Goal: Task Accomplishment & Management: Use online tool/utility

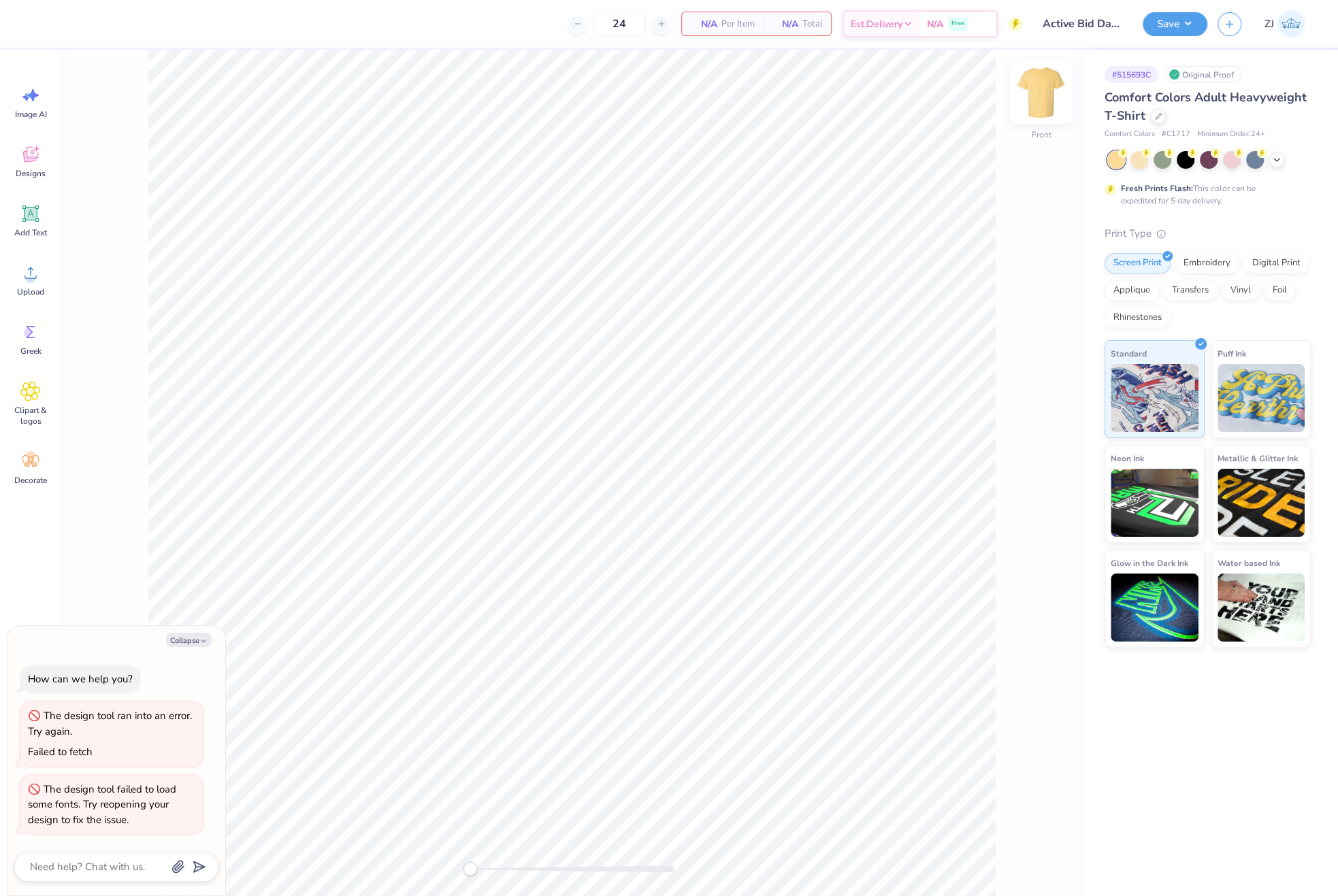
click at [1047, 91] on img at bounding box center [1042, 92] width 55 height 55
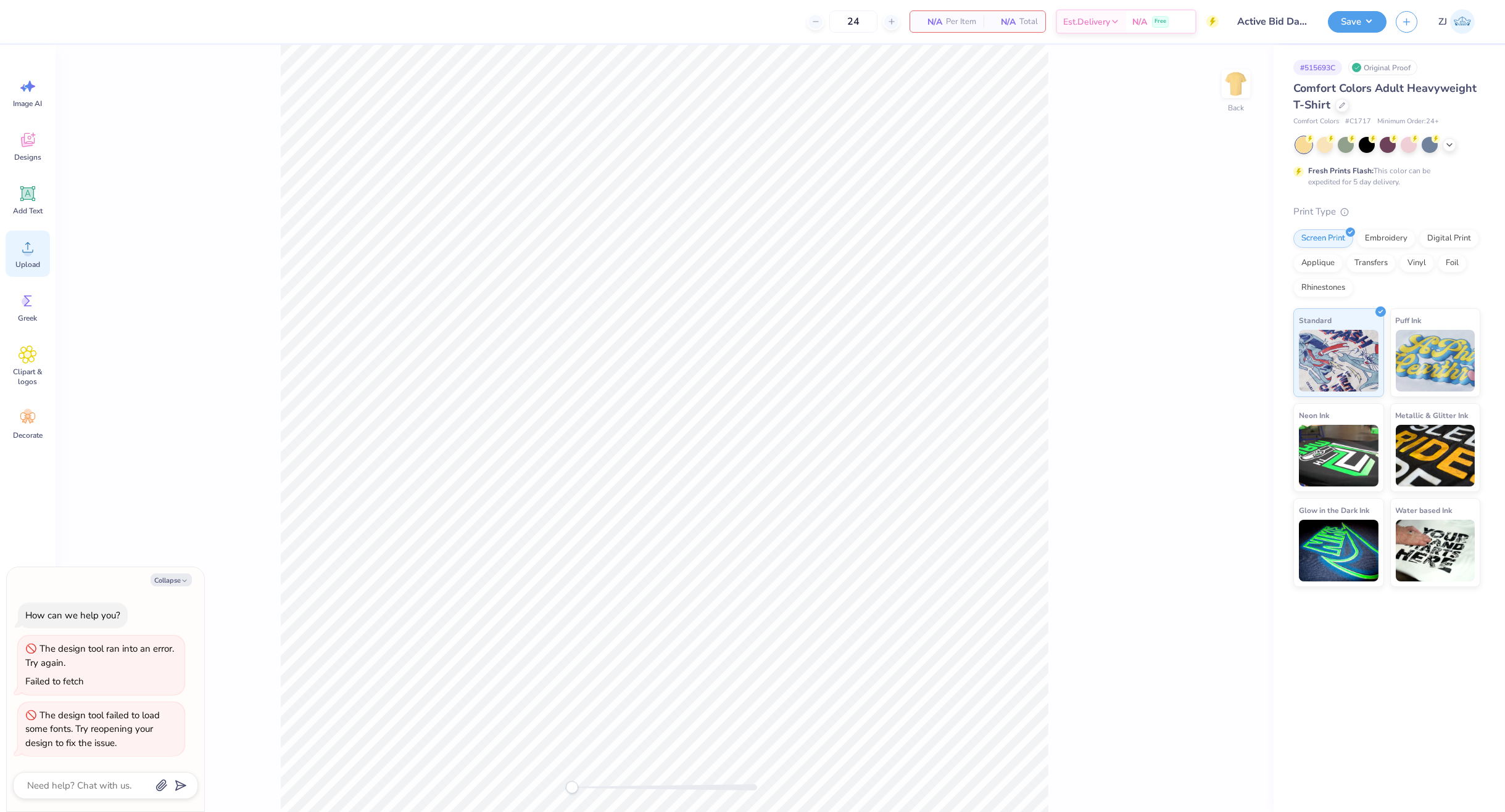
click at [29, 254] on circle at bounding box center [28, 252] width 9 height 9
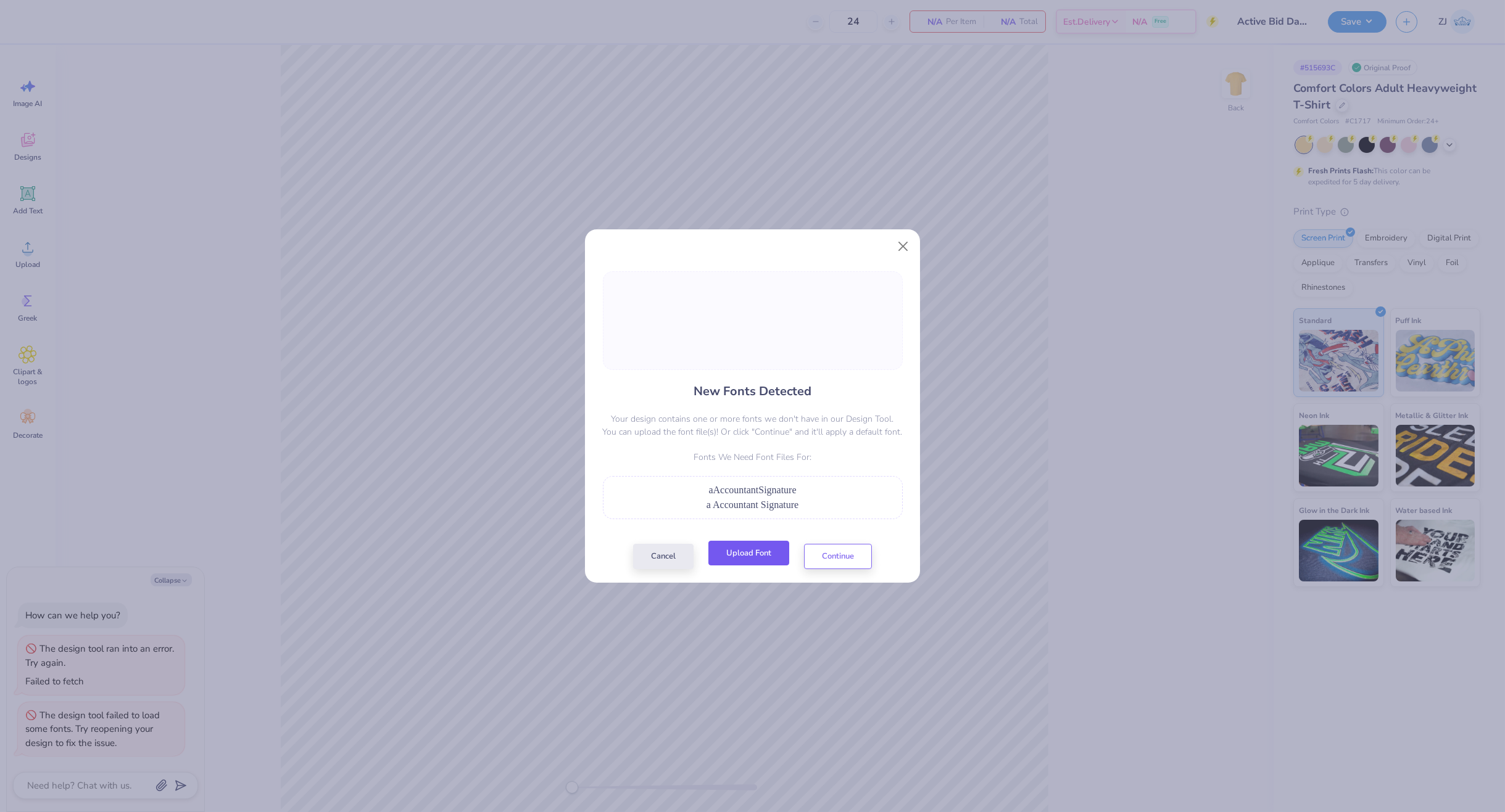
click at [772, 553] on button "Upload Font" at bounding box center [748, 554] width 81 height 25
click at [825, 559] on button "Continue" at bounding box center [838, 554] width 68 height 25
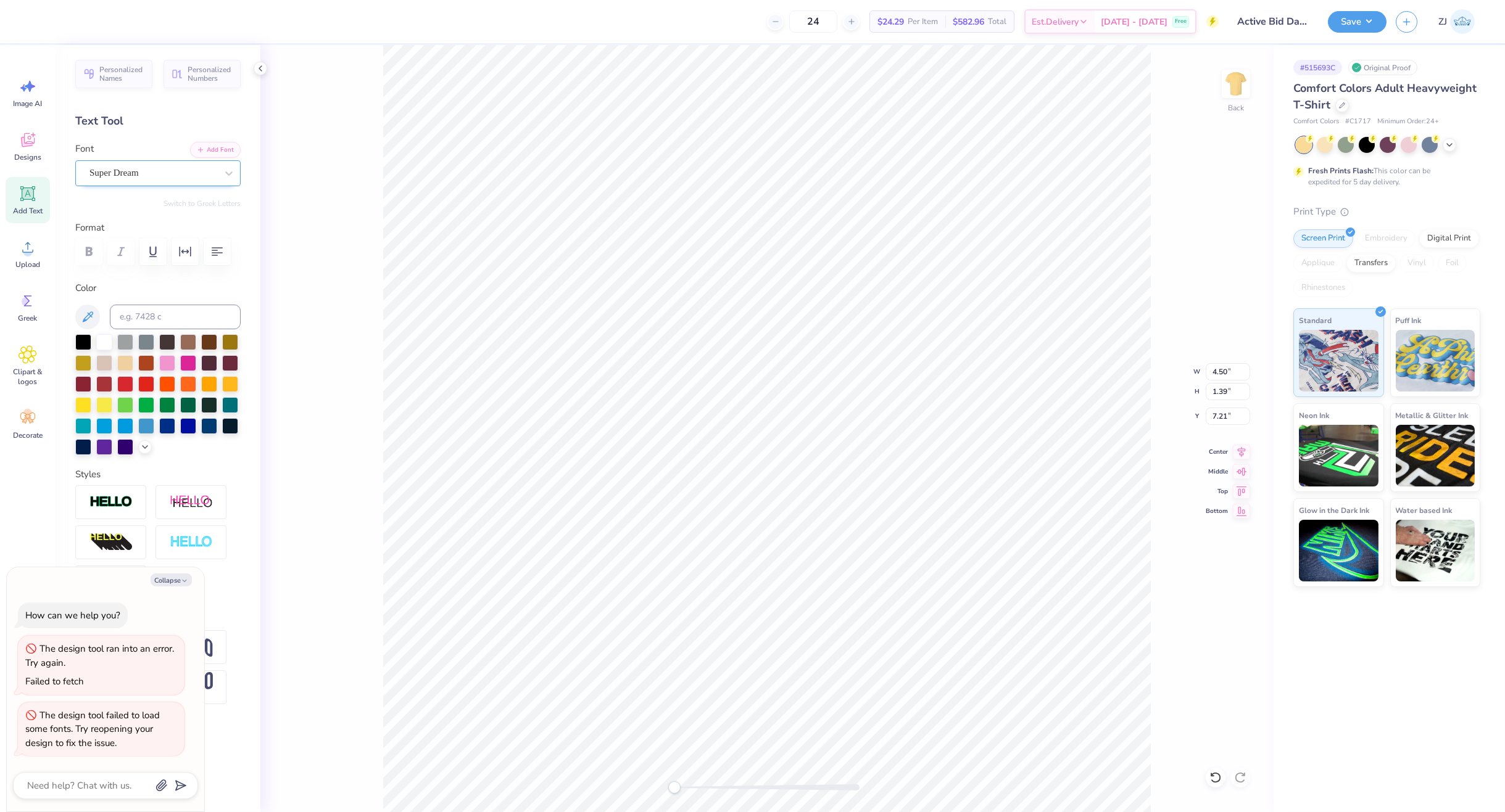
click at [116, 173] on div "Super Dream" at bounding box center [153, 173] width 129 height 19
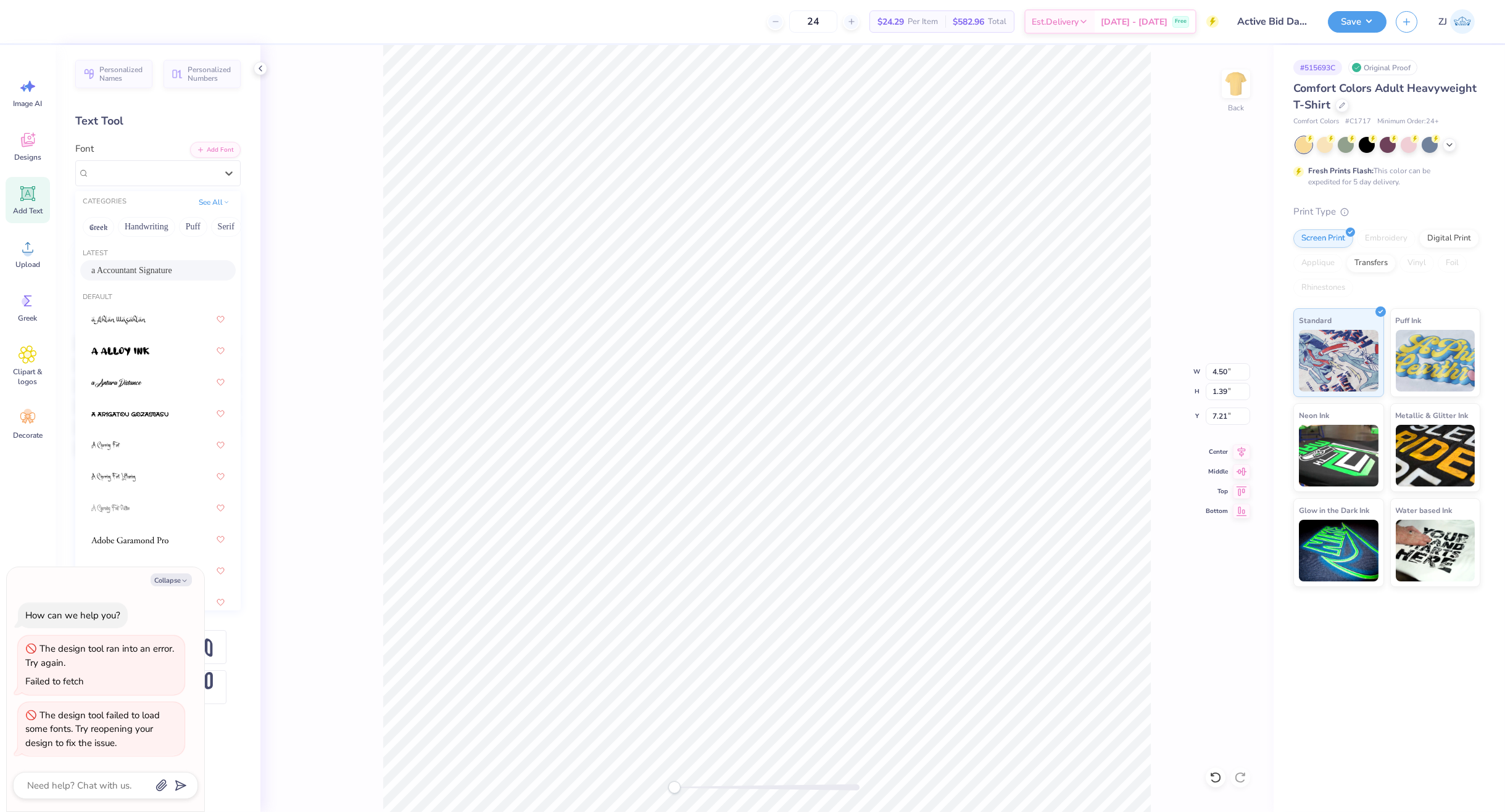
click at [131, 266] on span "a Accountant Signature" at bounding box center [131, 270] width 81 height 13
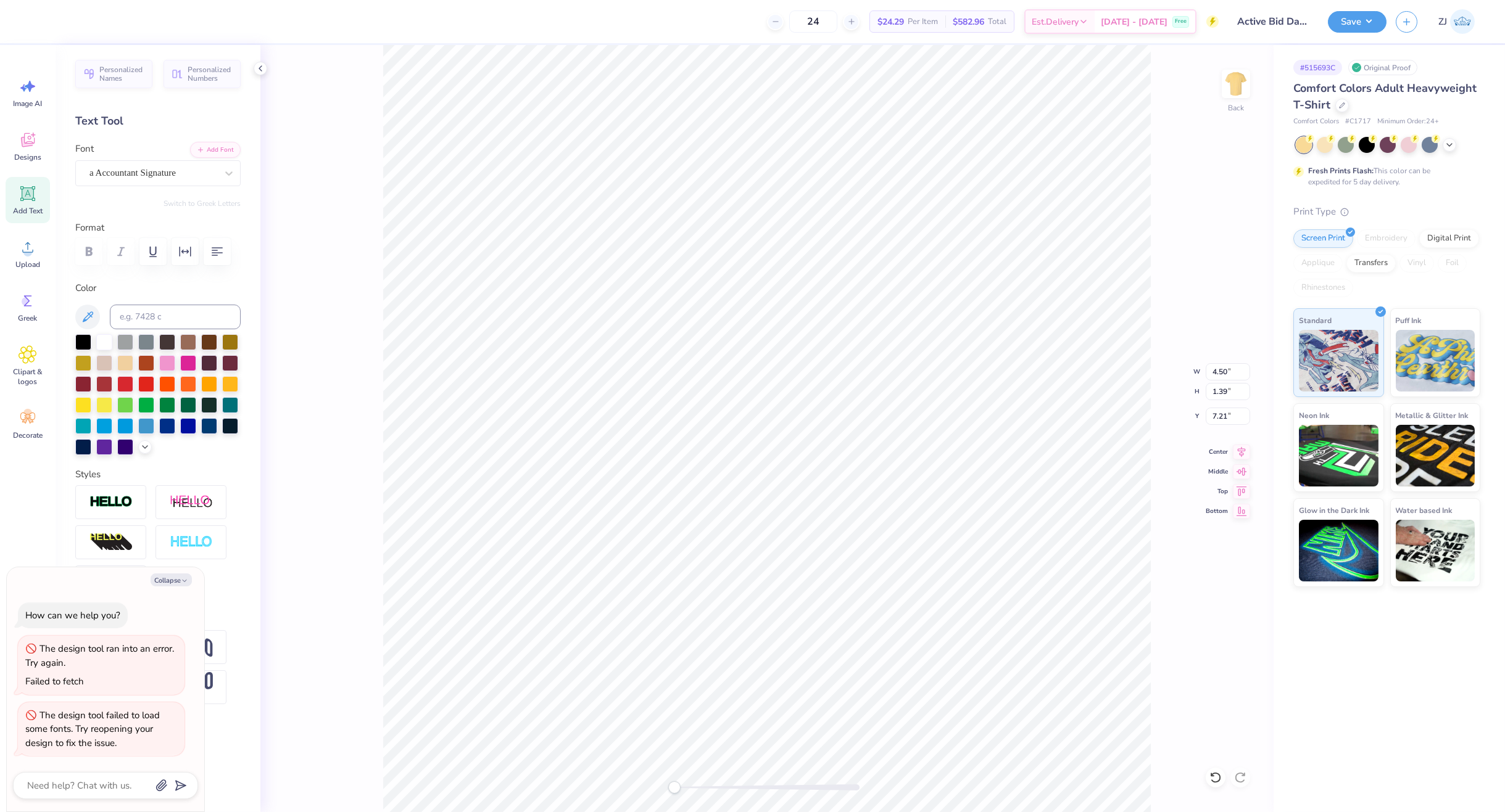
type textarea "x"
type input "8.89"
type input "2.14"
type input "6.11"
click at [85, 172] on div "Super Dream" at bounding box center [158, 173] width 166 height 26
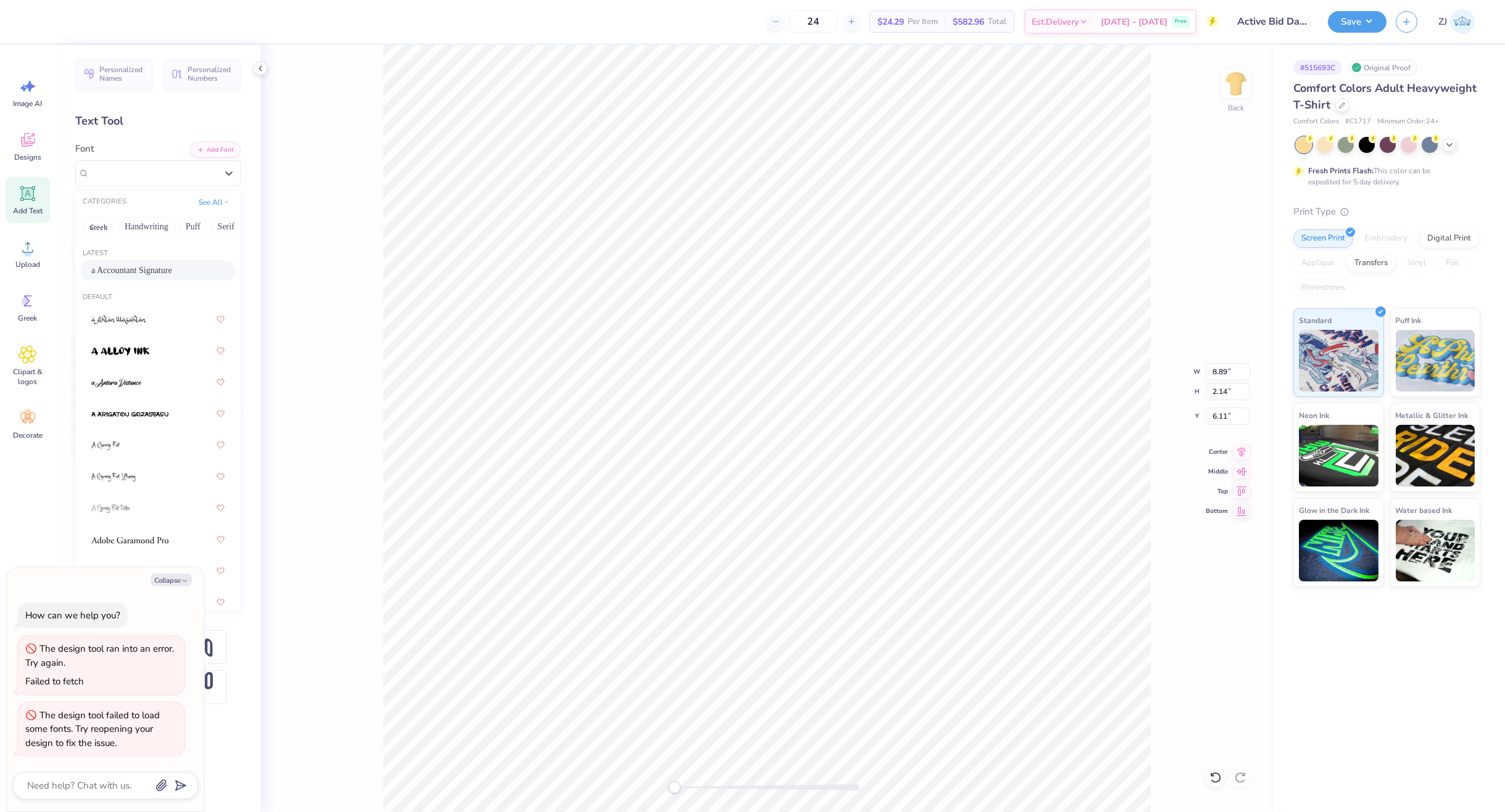
click at [124, 269] on span "a Accountant Signature" at bounding box center [131, 270] width 81 height 13
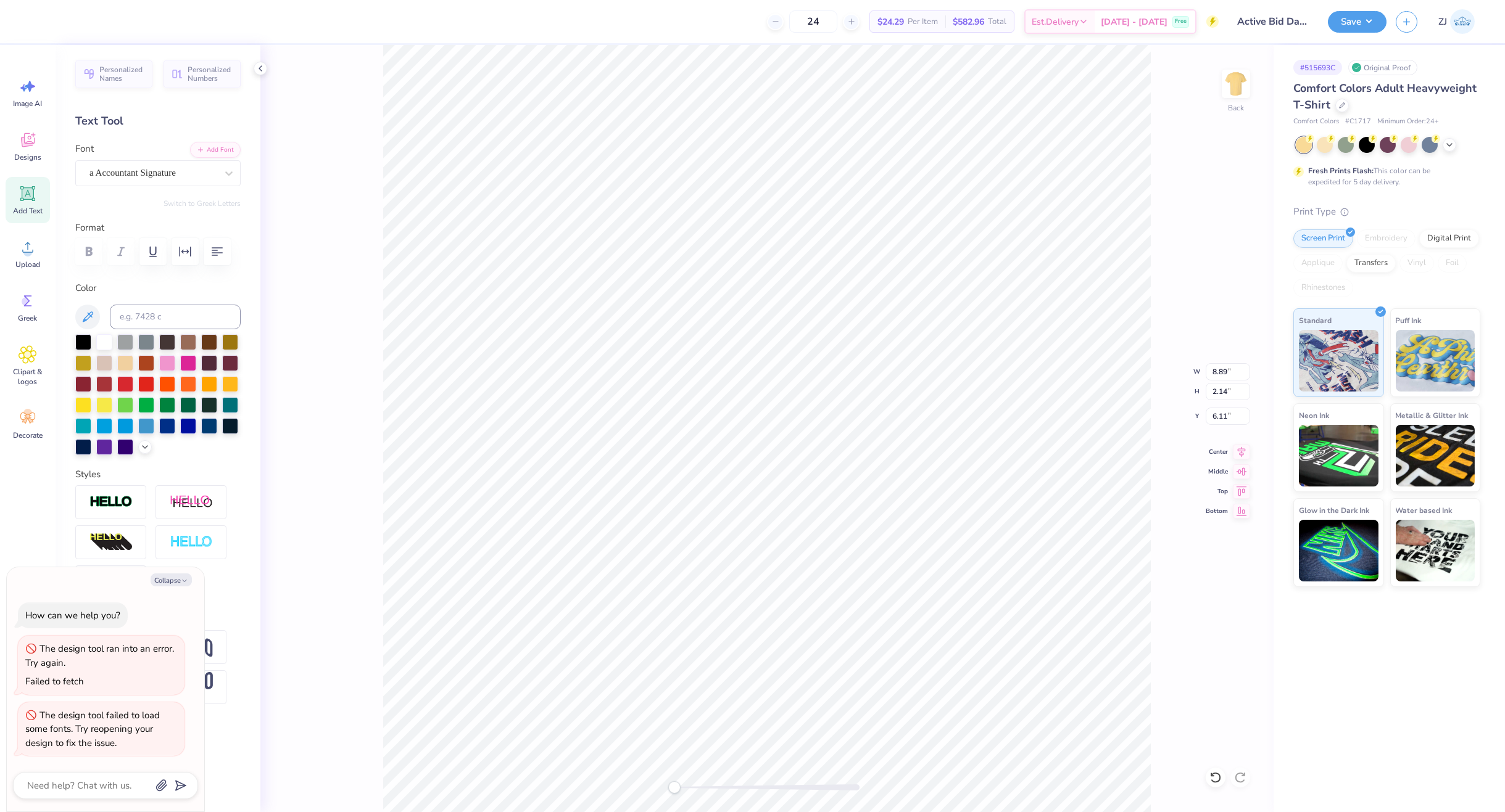
type textarea "x"
type input "10.24"
type input "1.78"
type input "8.17"
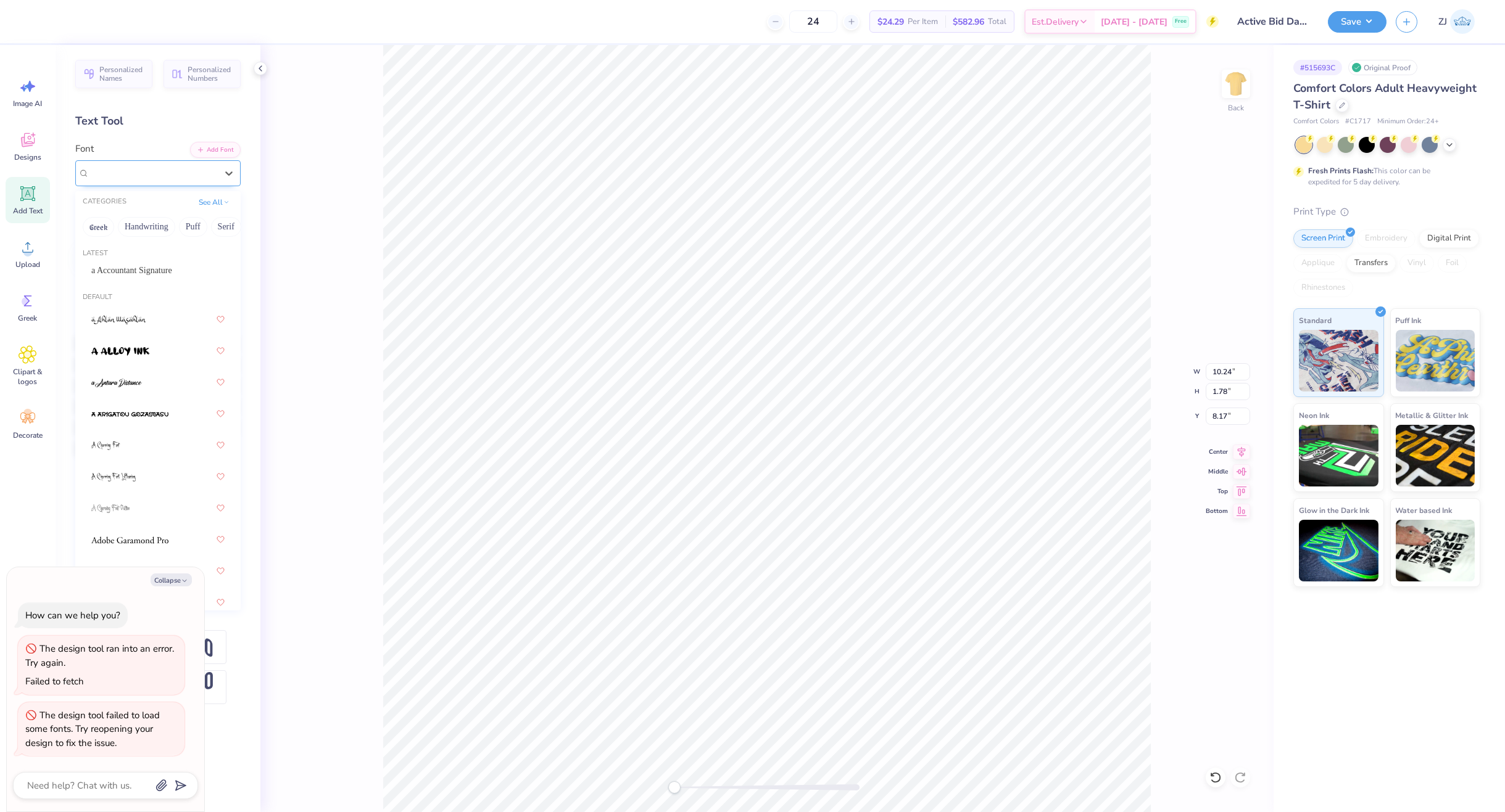
click at [150, 173] on div "Super Dream" at bounding box center [153, 173] width 129 height 19
click at [138, 265] on span "a Accountant Signature" at bounding box center [131, 270] width 81 height 13
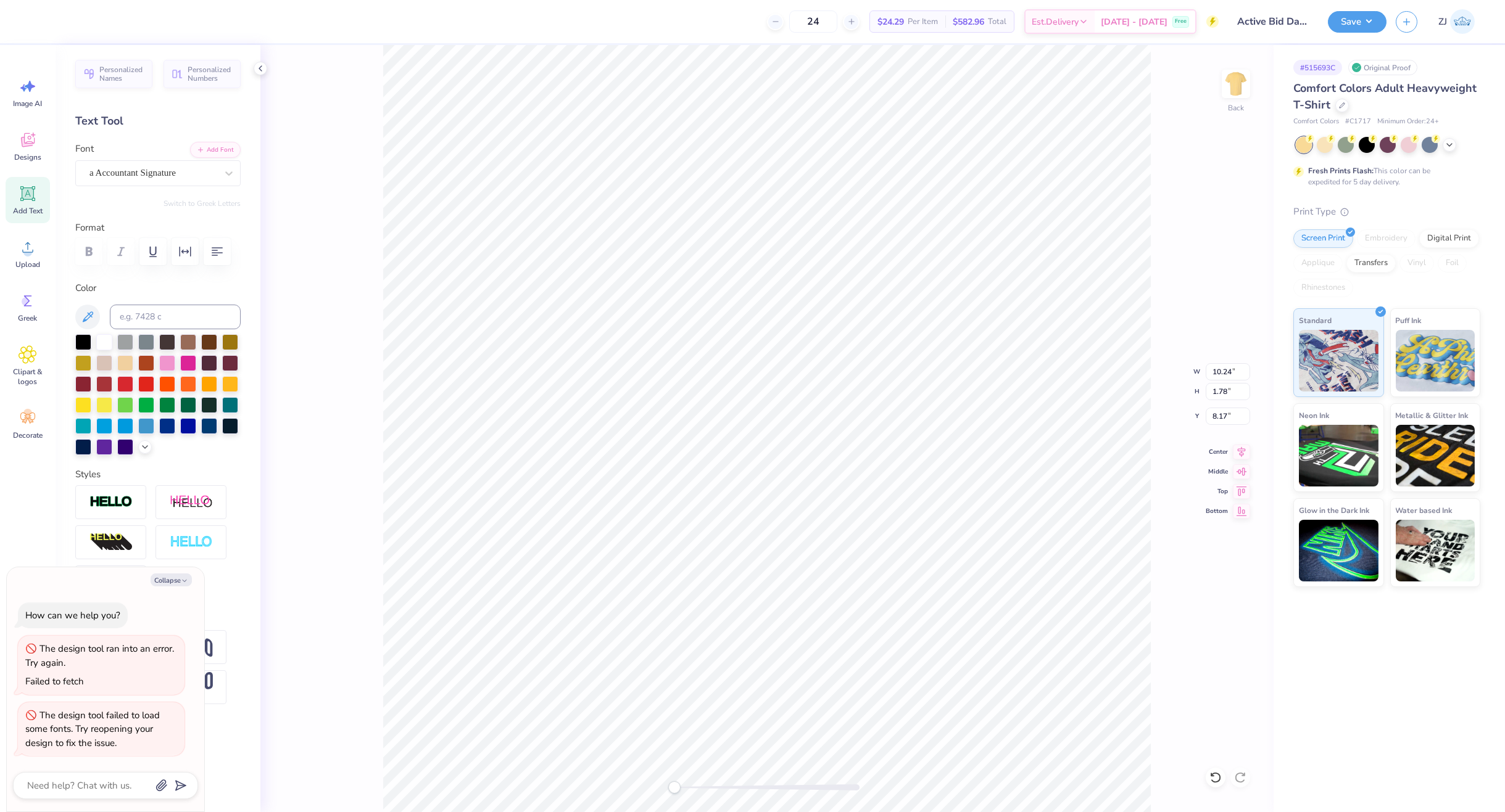
type textarea "x"
type input "11.21"
type input "1.73"
type input "16.27"
click at [128, 171] on div "Super Dream" at bounding box center [153, 173] width 129 height 19
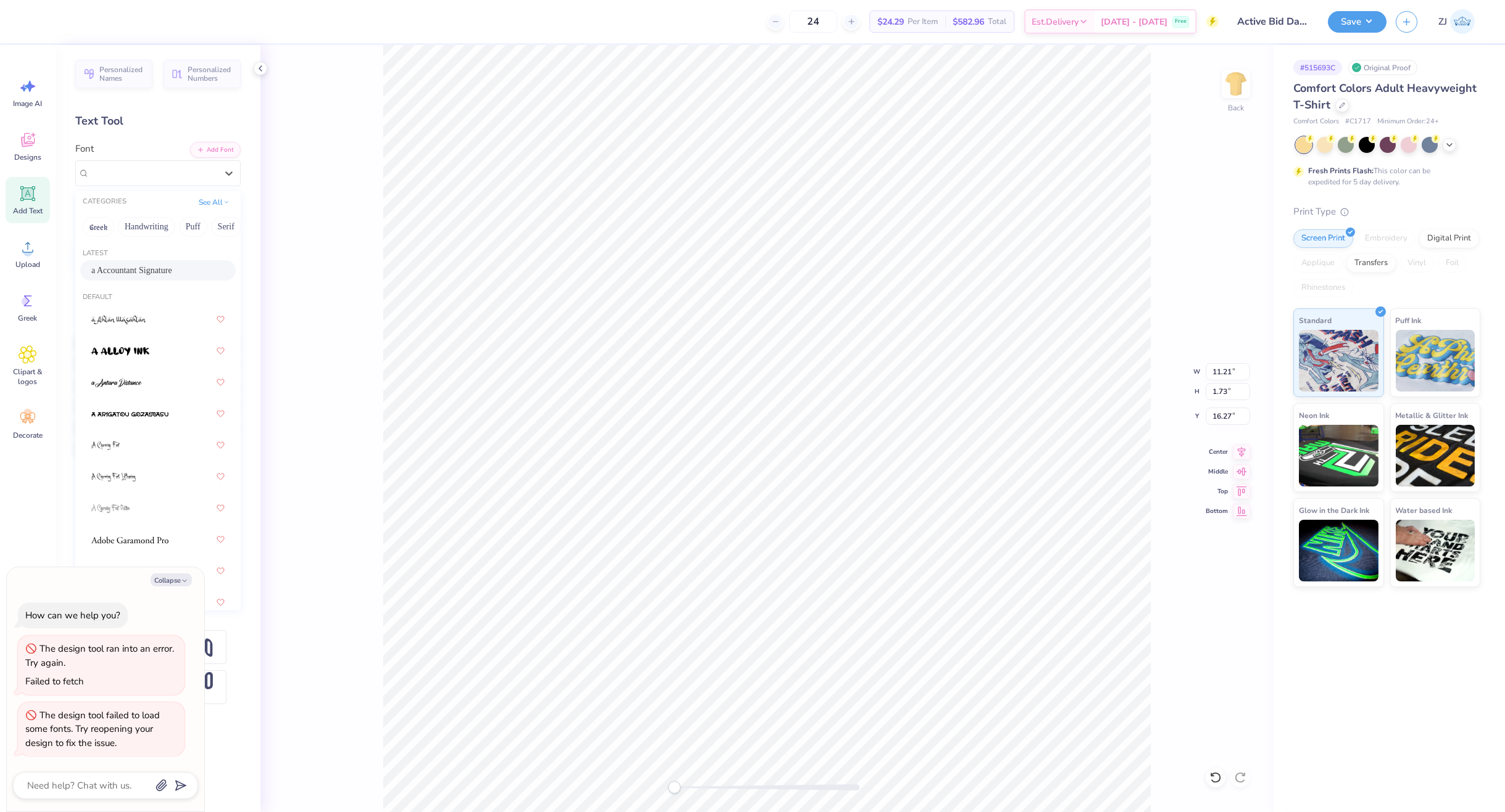
click at [132, 269] on span "a Accountant Signature" at bounding box center [131, 270] width 81 height 13
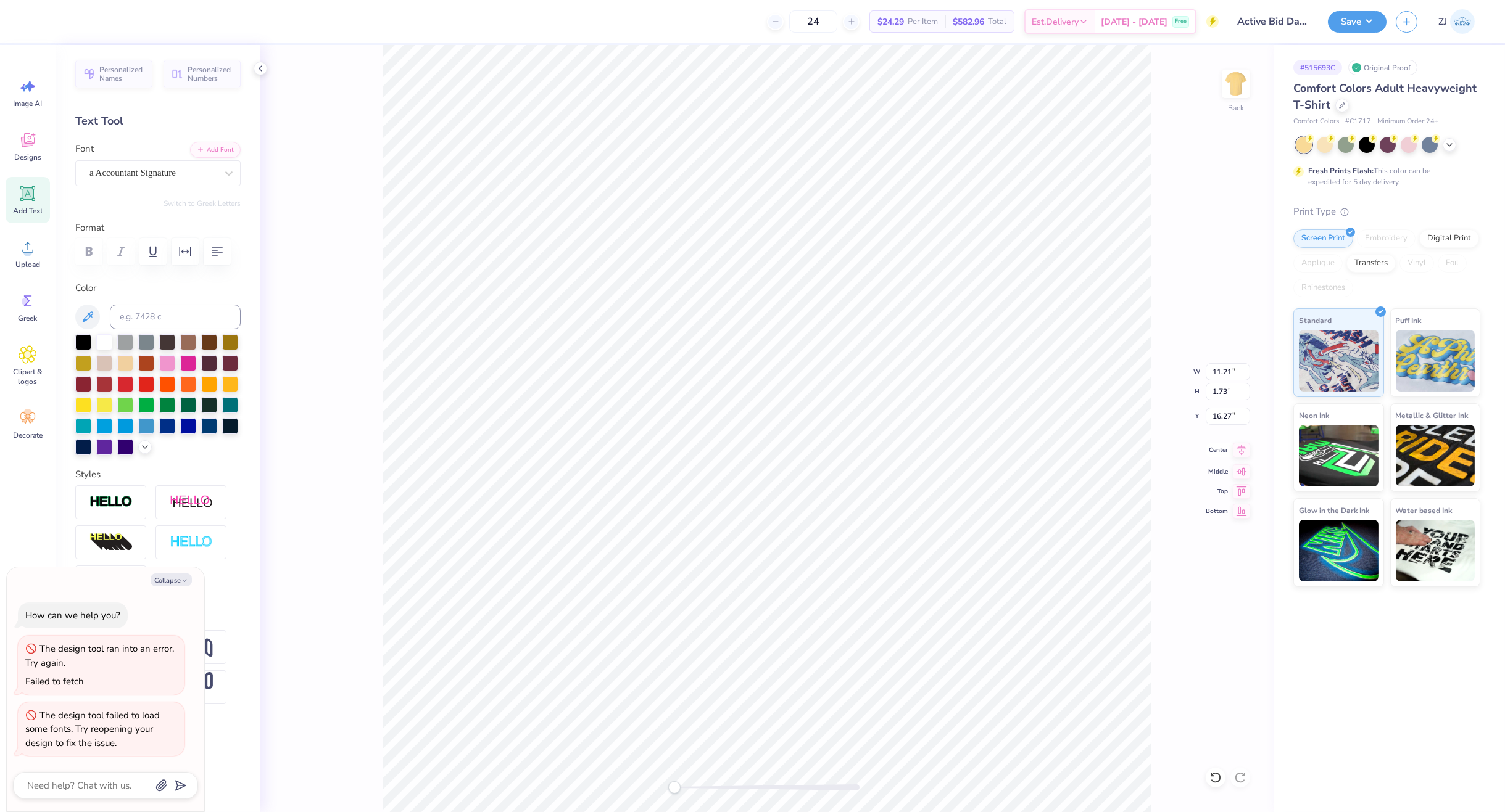
click at [1212, 449] on icon at bounding box center [1242, 450] width 8 height 11
type textarea "x"
type input "7.69"
type input "2.02"
type input "8.22"
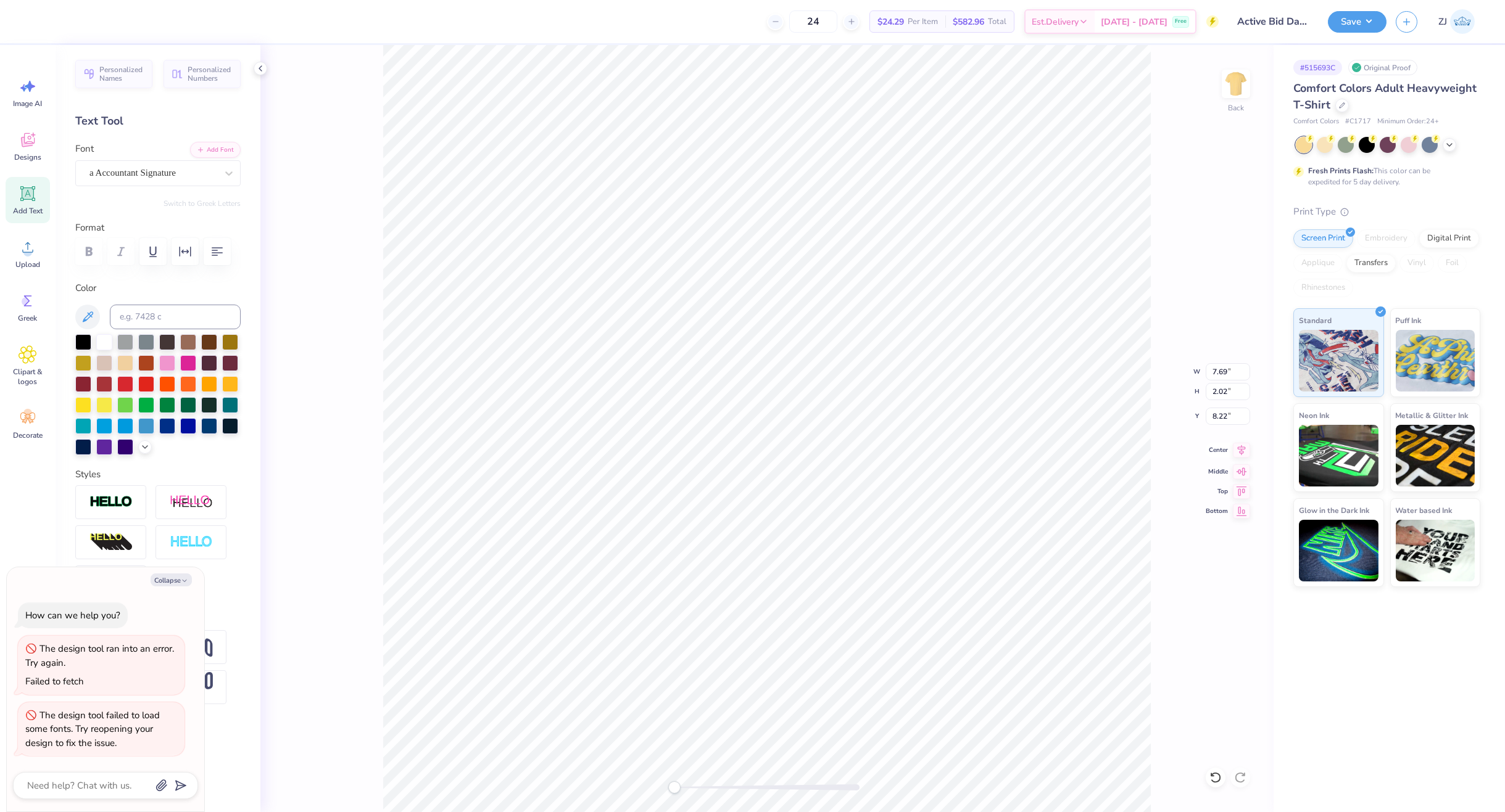
click at [1212, 447] on icon at bounding box center [1241, 450] width 17 height 15
type textarea "x"
type input "3.59"
type input "0.59"
type input "7.60"
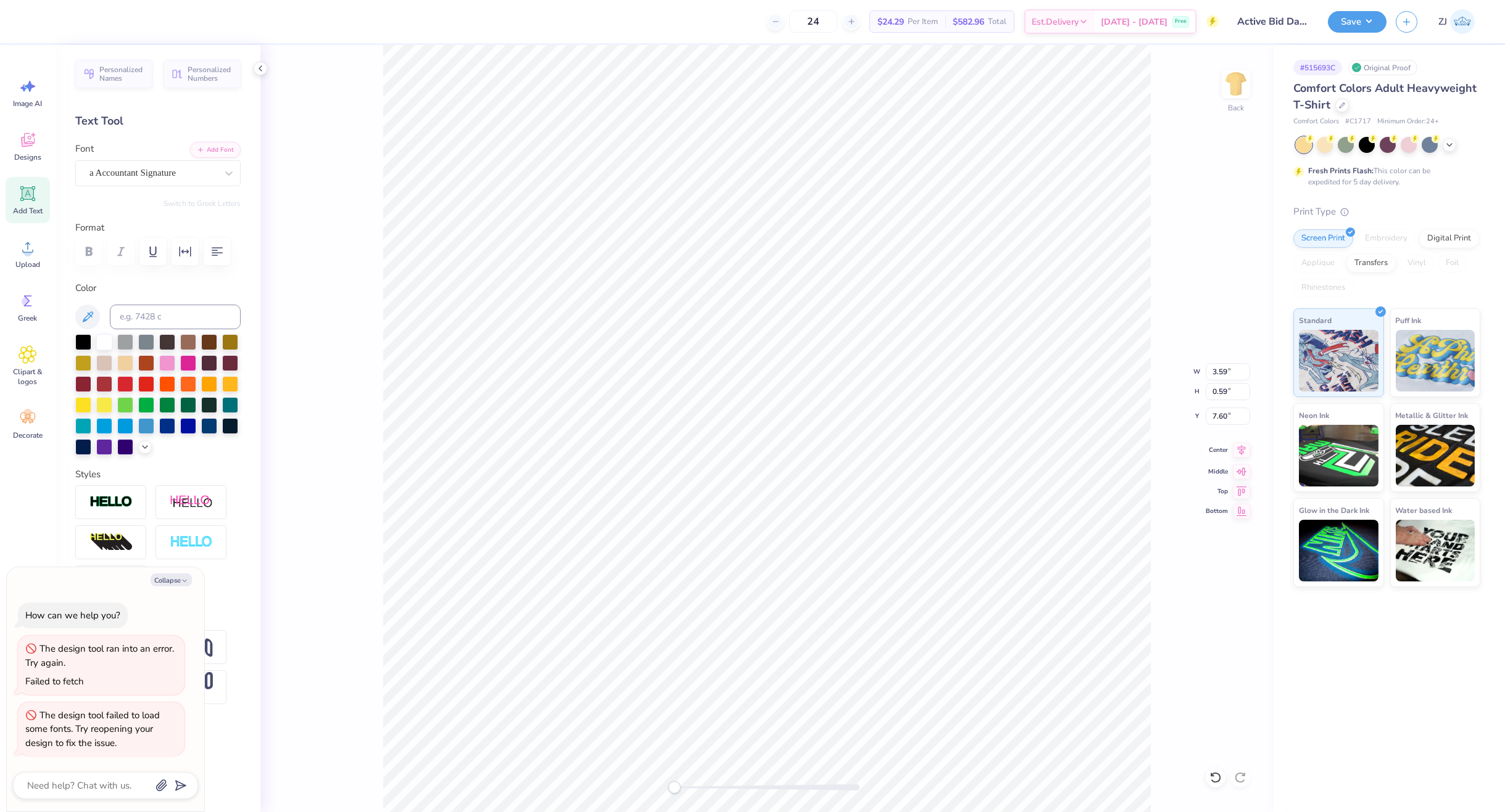
click at [1212, 447] on icon at bounding box center [1241, 450] width 17 height 15
type textarea "x"
type input "6.60"
type input "2.48"
type input "5.90"
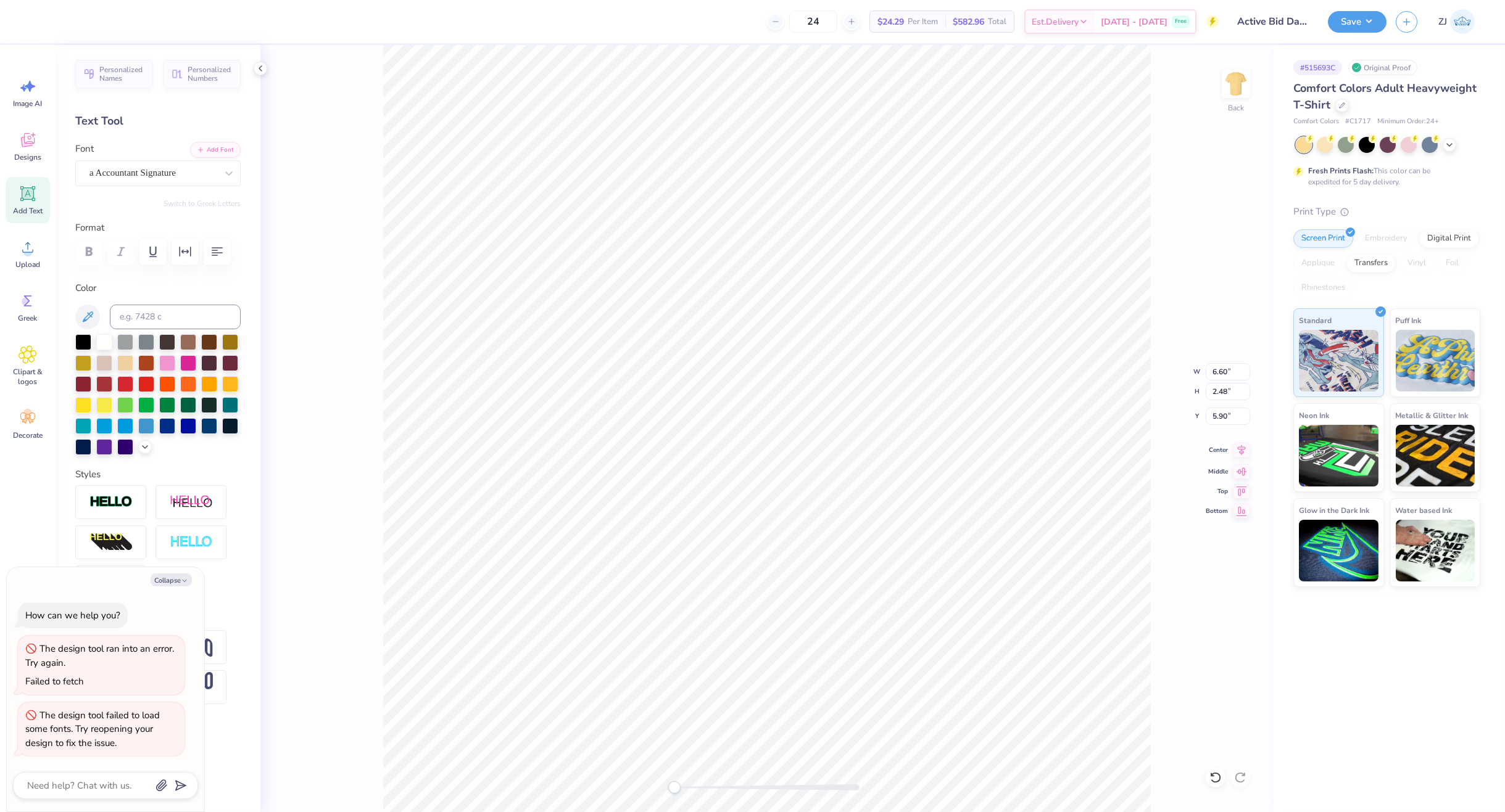
click at [1212, 448] on icon at bounding box center [1241, 450] width 17 height 15
click at [1212, 446] on icon at bounding box center [1241, 450] width 17 height 15
type textarea "x"
click at [1212, 372] on input "14.17" at bounding box center [1228, 372] width 44 height 17
type input "10"
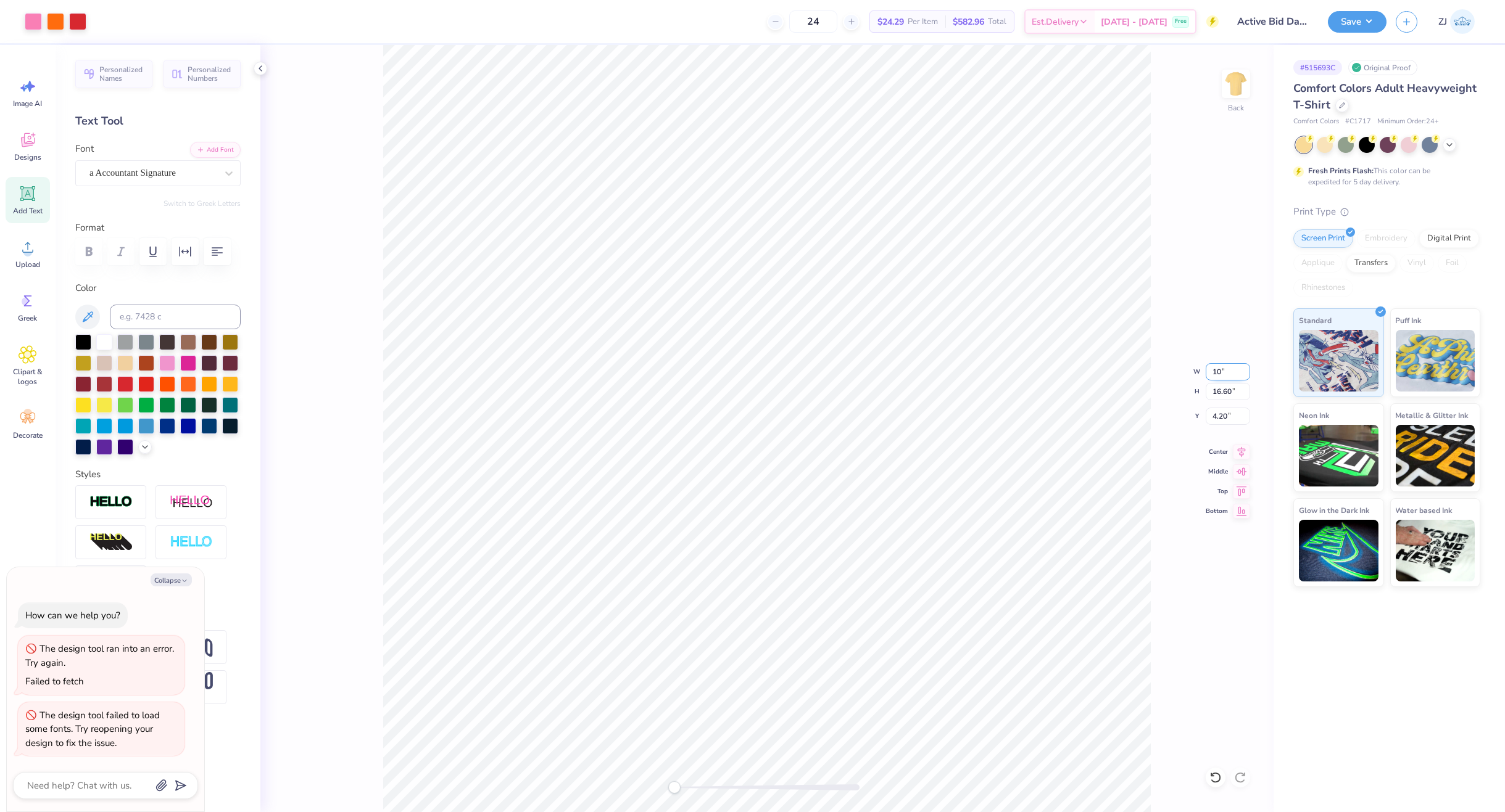
type textarea "x"
type input "7.06"
type input "8.53"
type input "8.10"
click at [684, 786] on div "Accessibility label" at bounding box center [684, 787] width 12 height 12
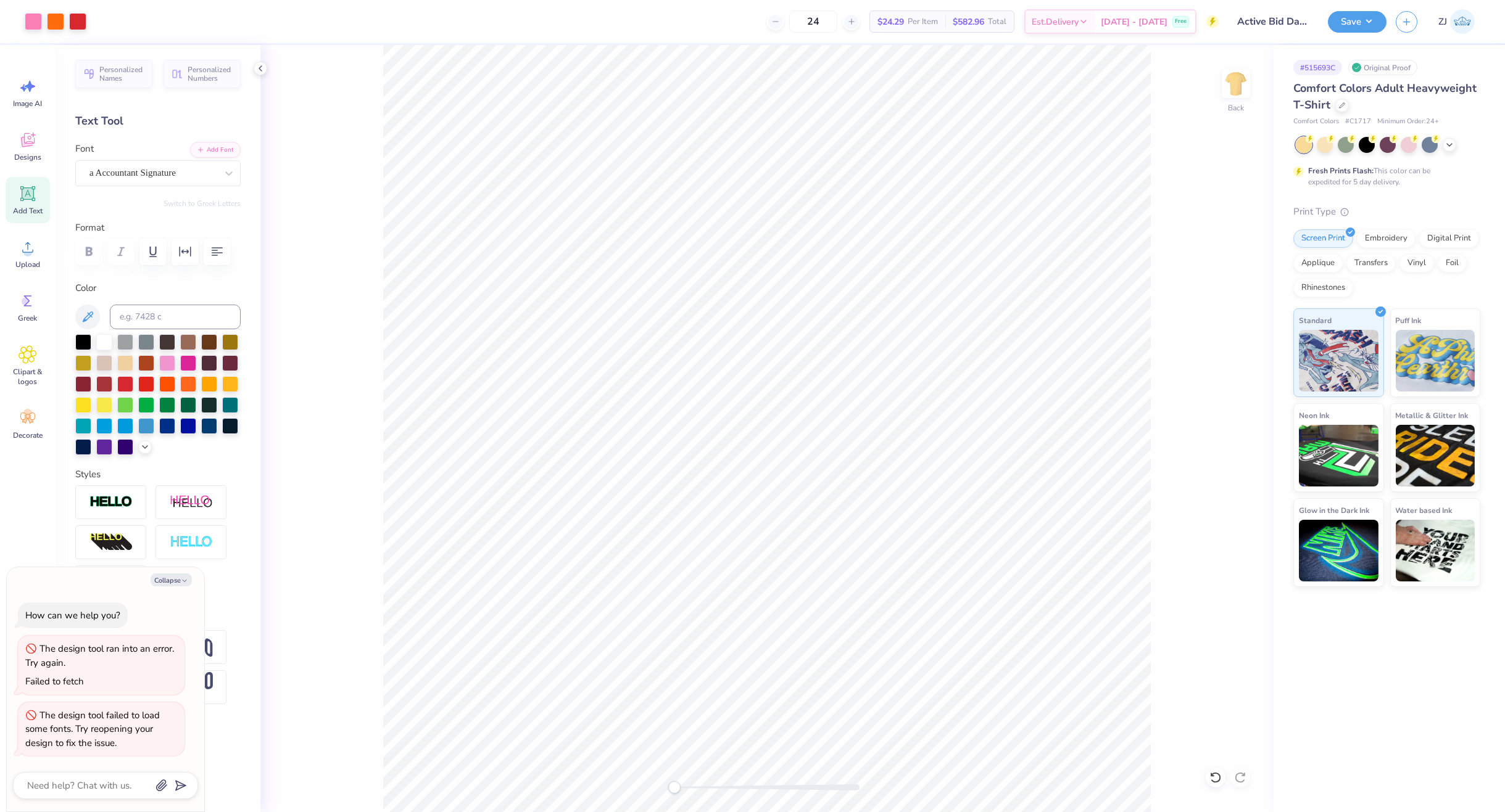
click at [636, 785] on div "Back" at bounding box center [767, 428] width 1013 height 767
type textarea "x"
click at [1212, 416] on input "6.64" at bounding box center [1228, 416] width 44 height 17
type input "3"
type textarea "x"
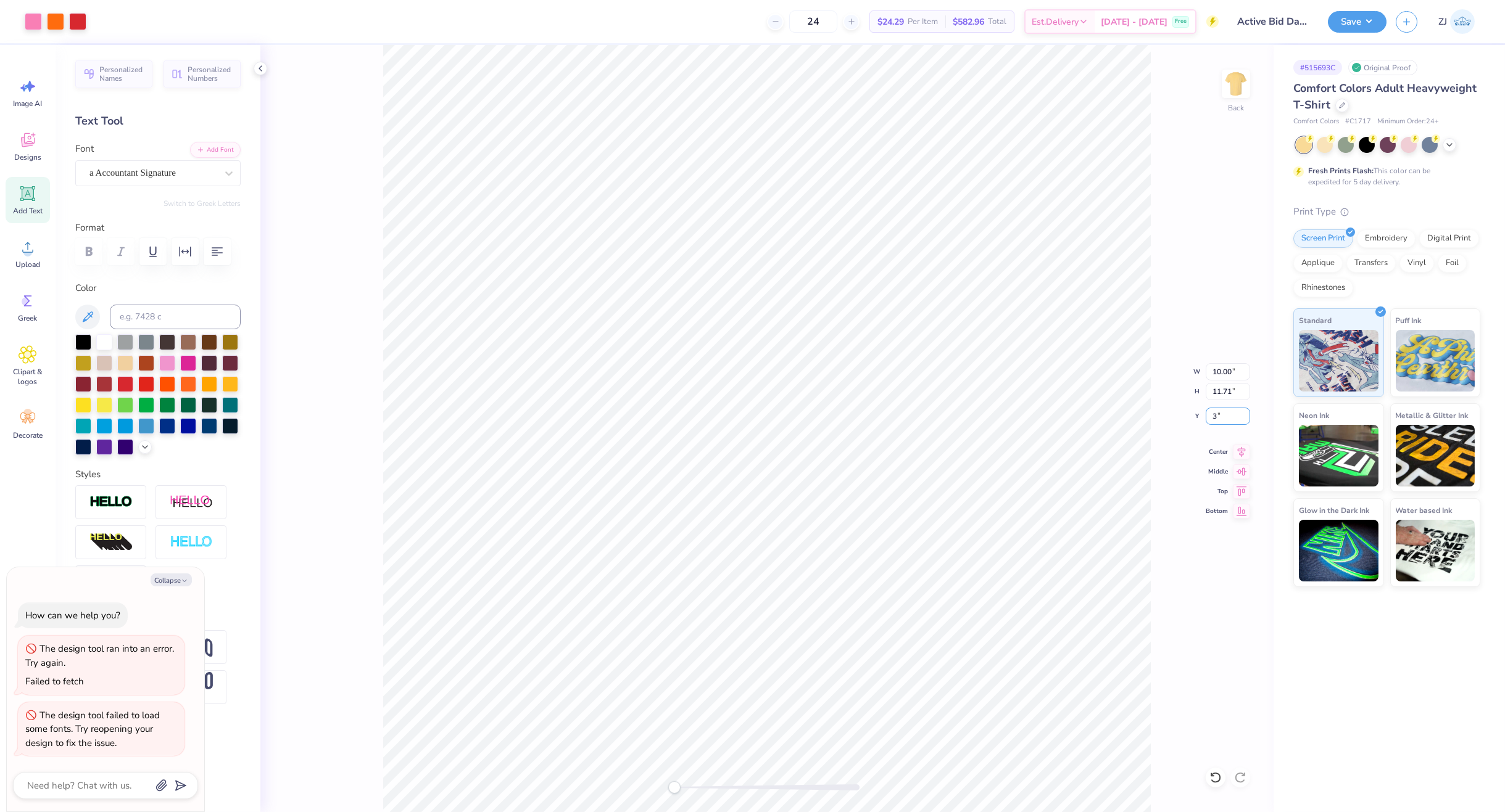
type input "3.00"
click at [1212, 25] on button "Save" at bounding box center [1357, 20] width 58 height 22
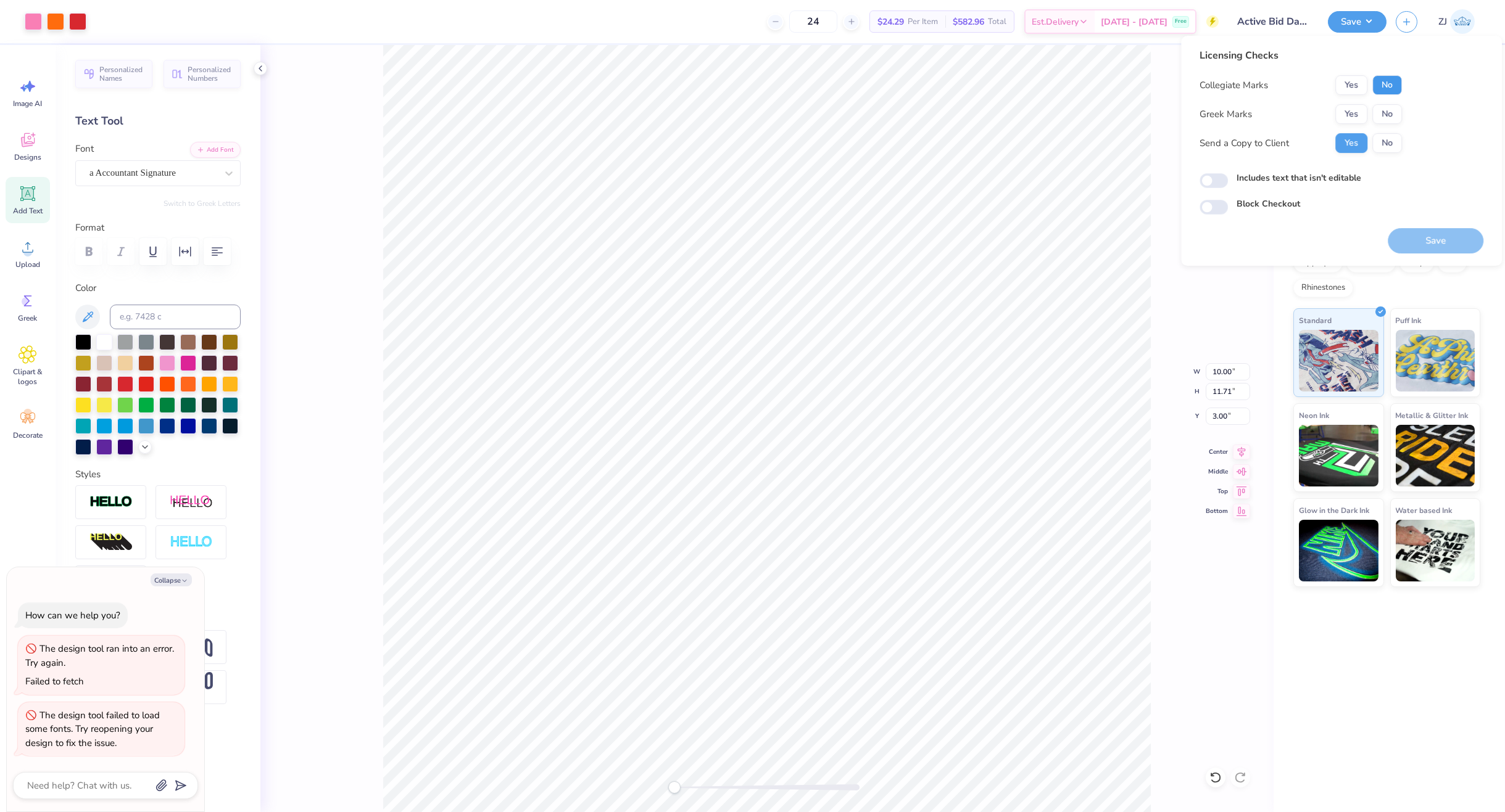
click at [1212, 82] on button "No" at bounding box center [1387, 85] width 30 height 20
click at [1212, 107] on button "Yes" at bounding box center [1351, 114] width 32 height 20
type textarea "x"
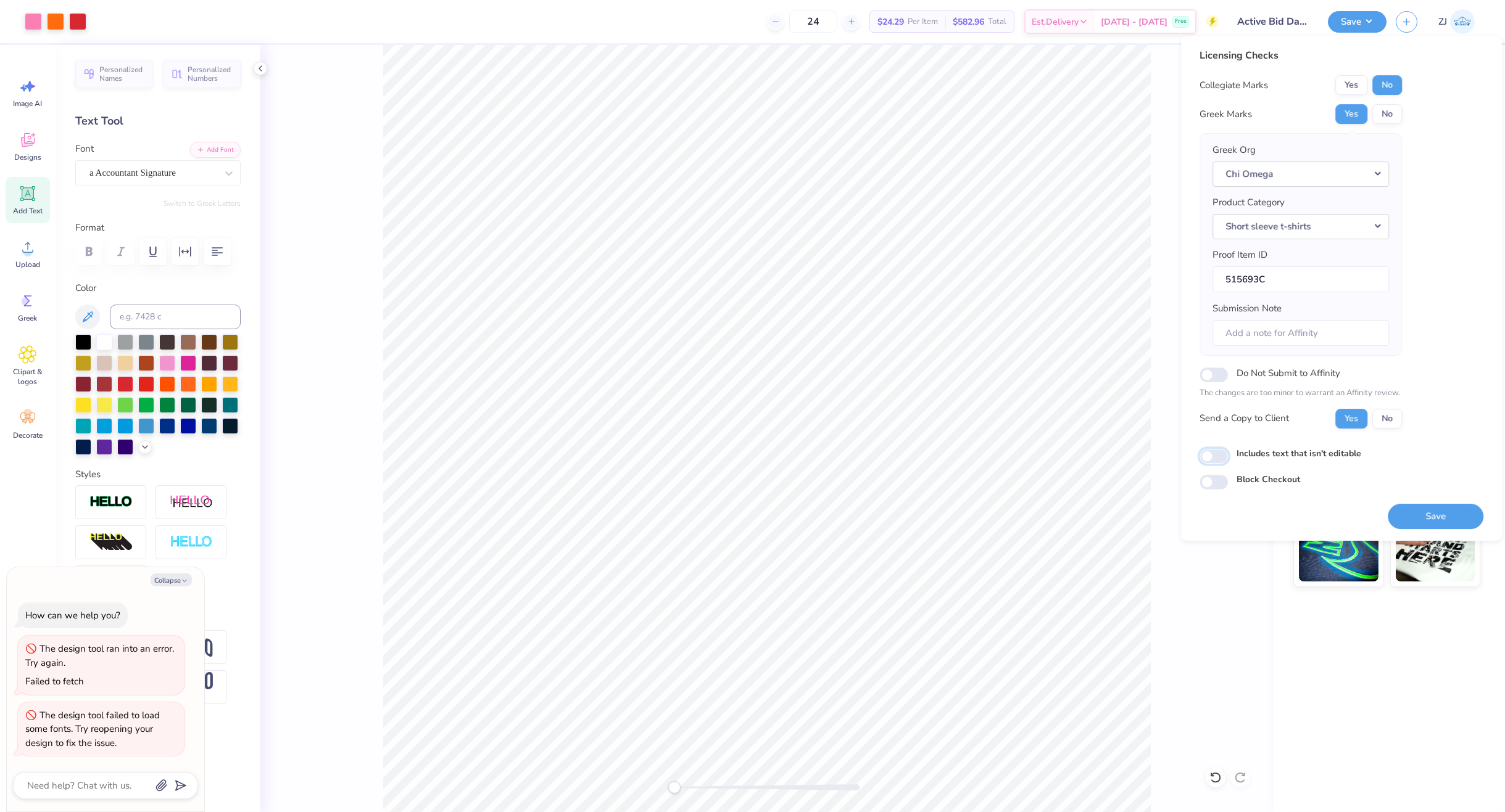
click at [1209, 457] on input "Includes text that isn't editable" at bounding box center [1214, 456] width 29 height 15
checkbox input "true"
type textarea "x"
click at [1209, 450] on input "Includes text that isn't editable" at bounding box center [1214, 456] width 29 height 15
checkbox input "false"
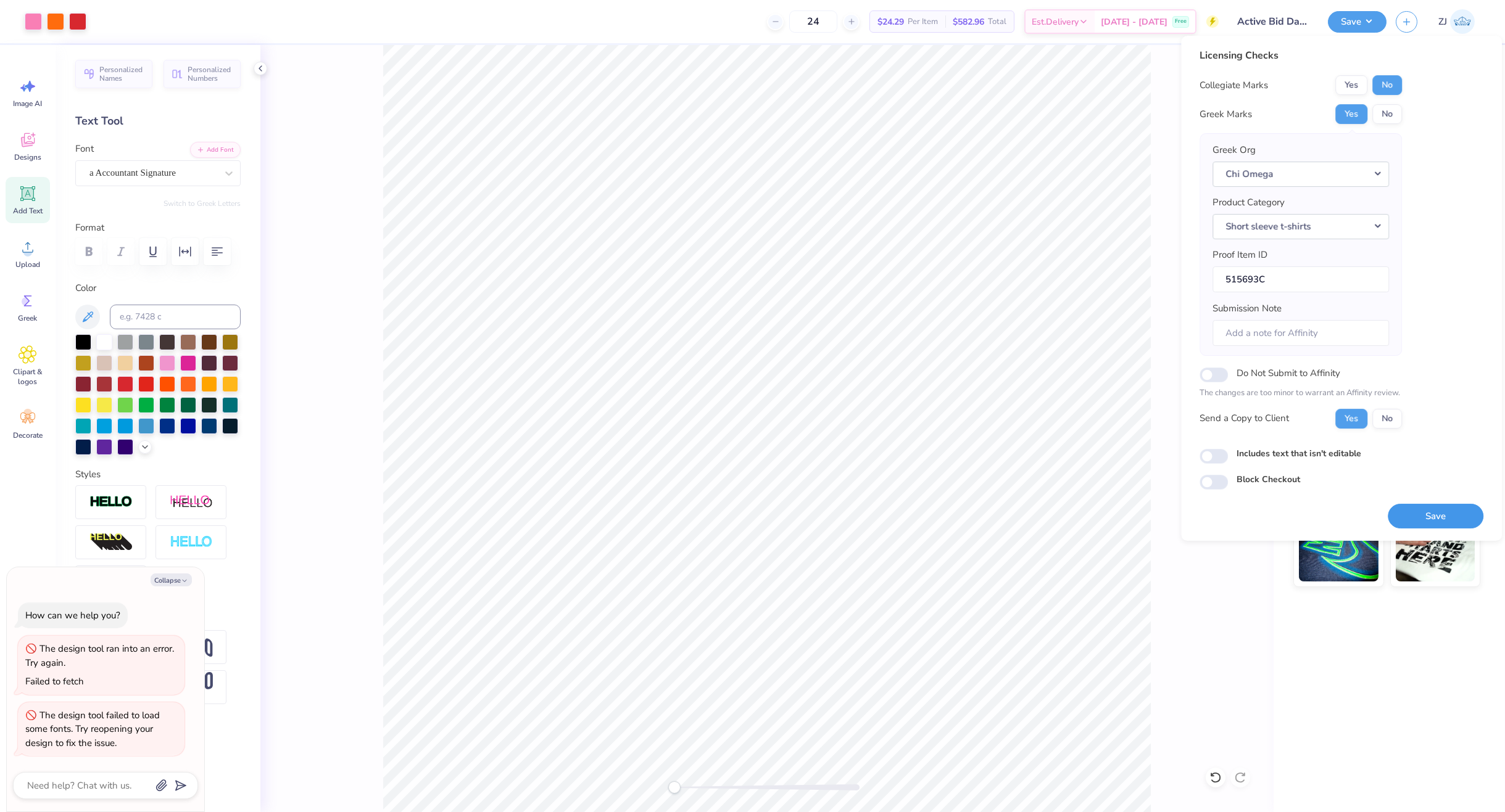
click at [1212, 520] on button "Save" at bounding box center [1435, 516] width 96 height 25
type textarea "x"
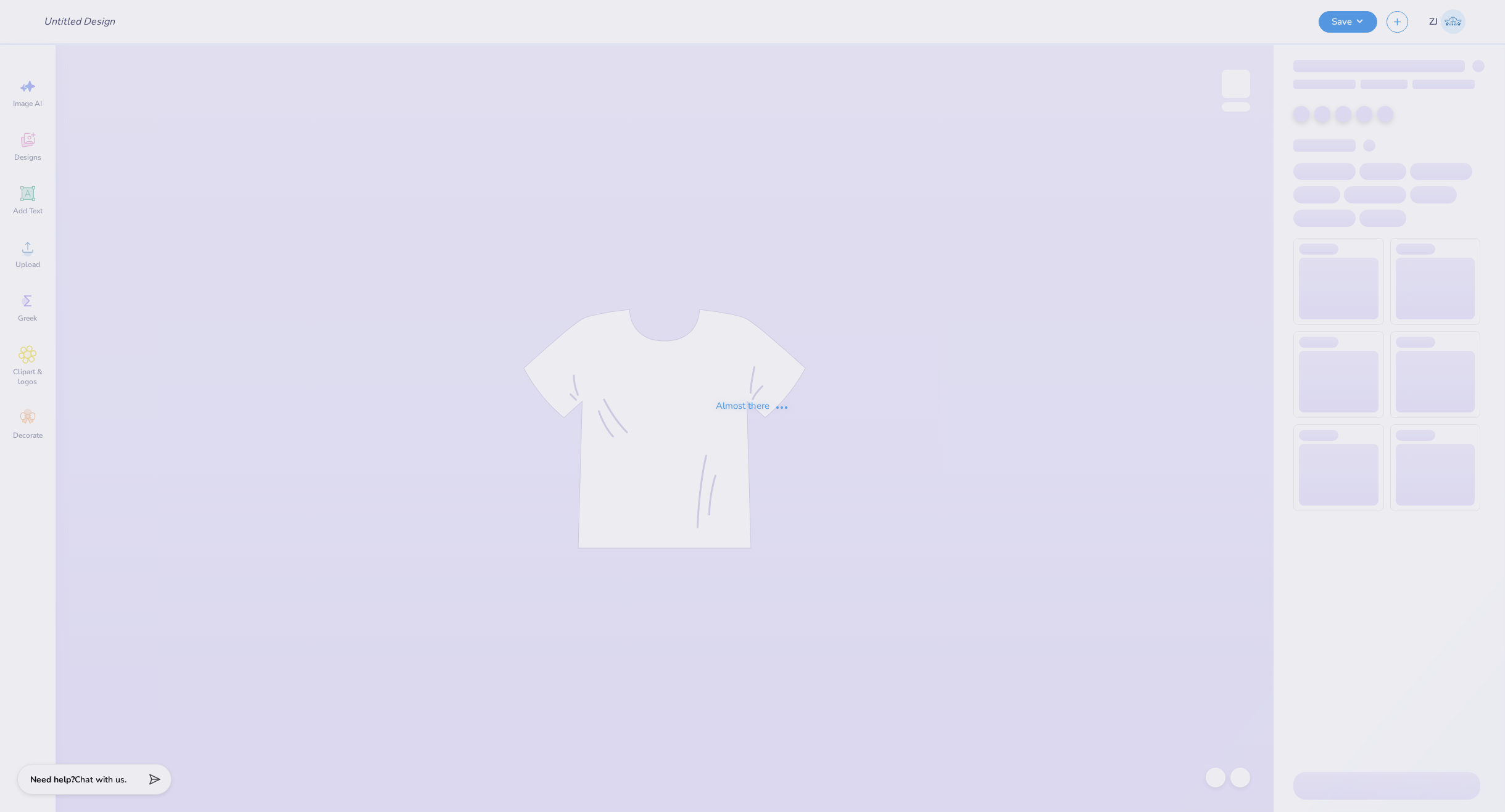
type input "Active Bid Day #1"
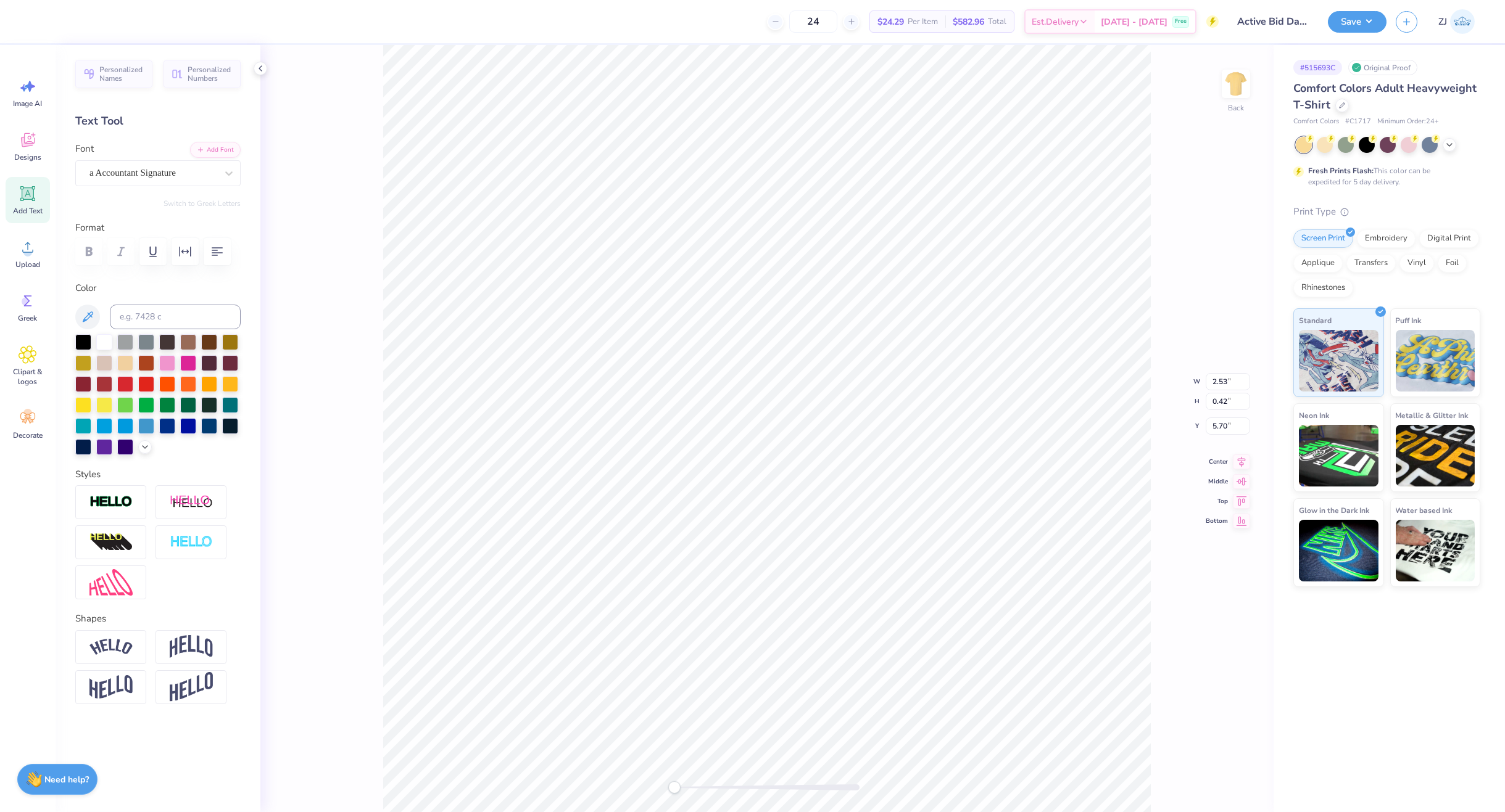
scroll to position [11, 1]
type textarea "on"
click at [1346, 18] on button "Save" at bounding box center [1357, 20] width 58 height 22
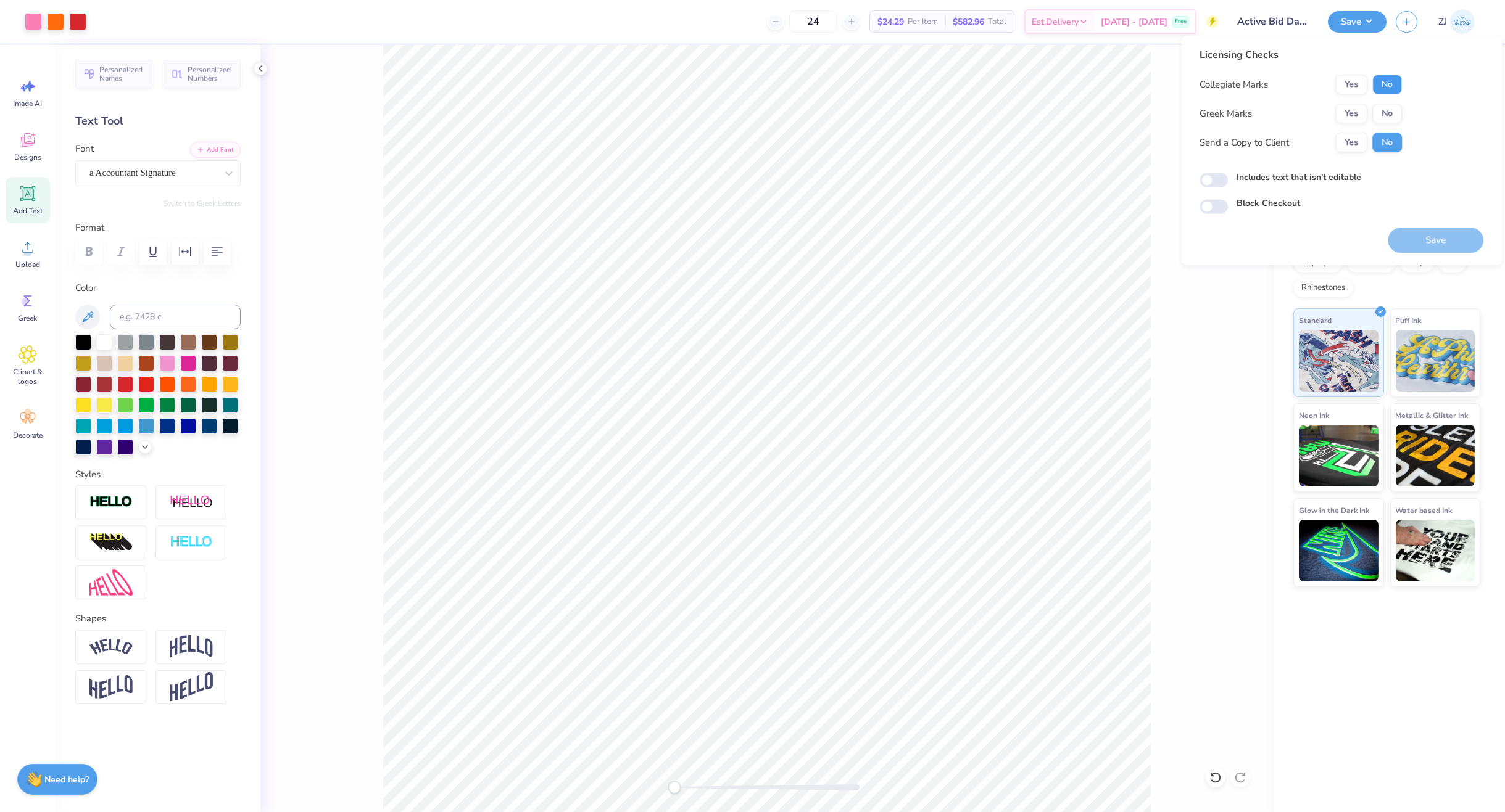
click at [1388, 84] on button "No" at bounding box center [1387, 84] width 30 height 20
click at [1365, 100] on div "Collegiate Marks Yes No Greek Marks Yes No Send a Copy to Client Yes No" at bounding box center [1301, 114] width 202 height 77
click at [1353, 113] on button "Yes" at bounding box center [1351, 113] width 32 height 20
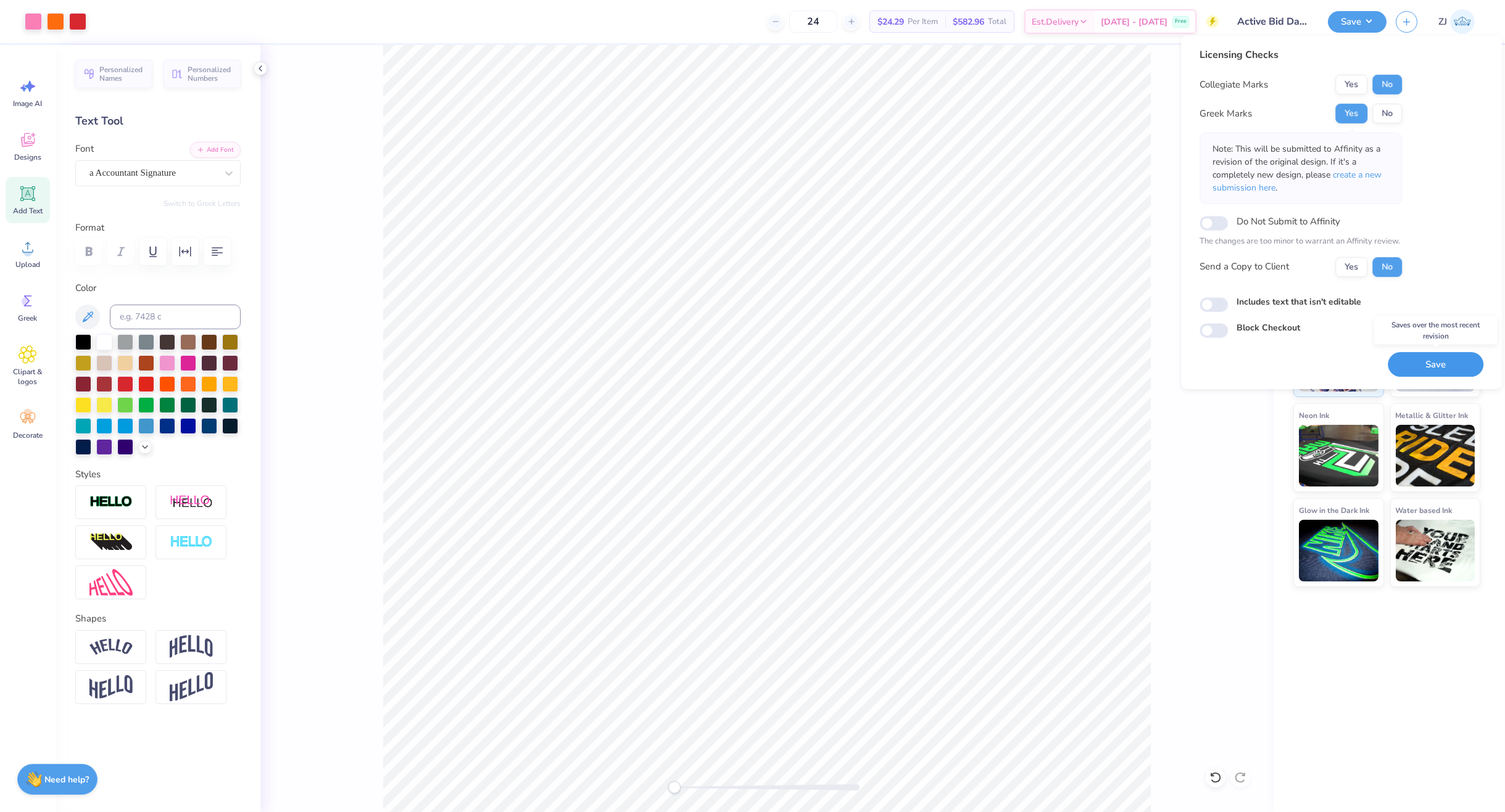
click at [1423, 369] on button "Save" at bounding box center [1435, 365] width 96 height 25
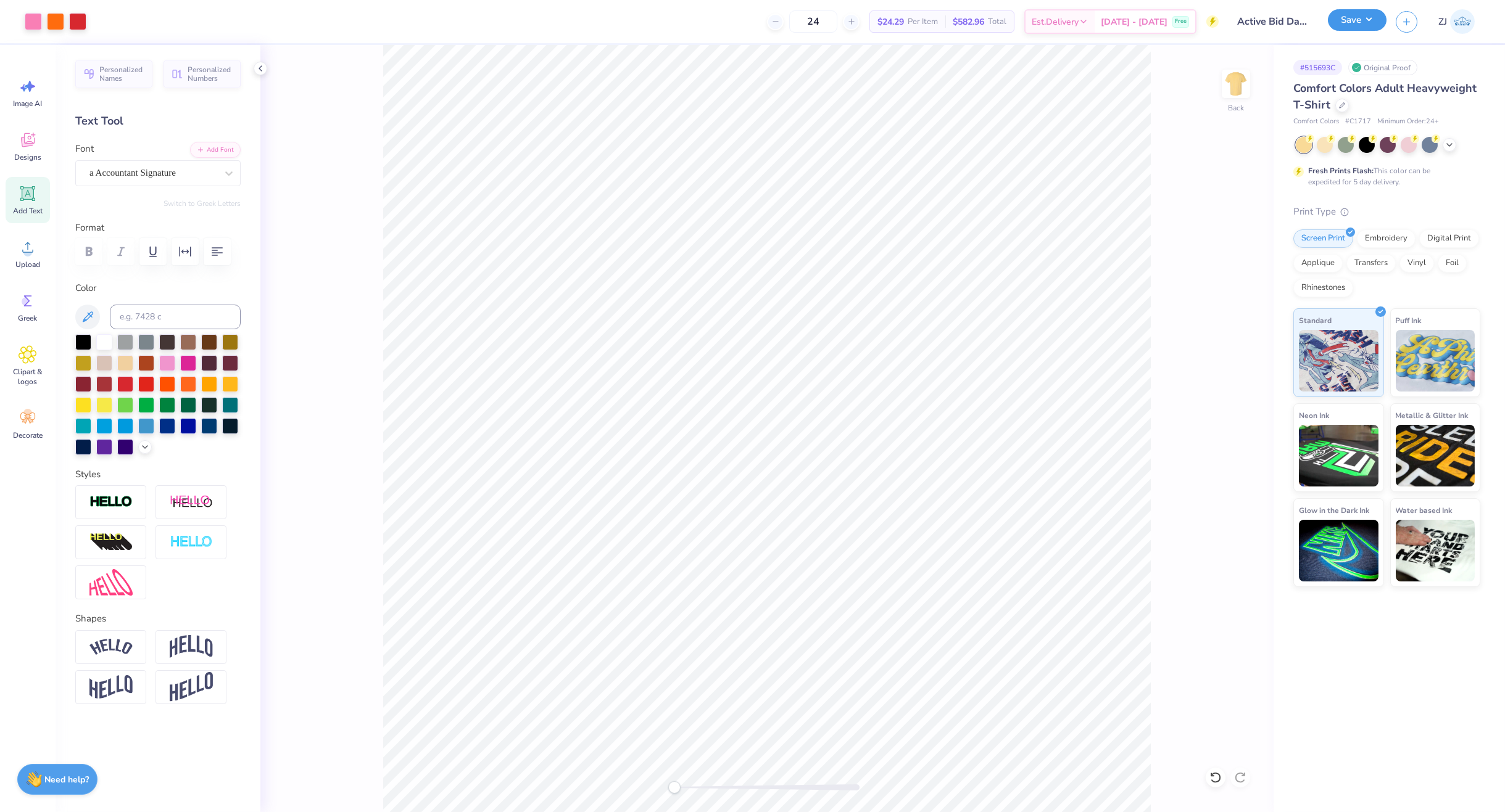
click at [1365, 26] on button "Save" at bounding box center [1357, 20] width 58 height 22
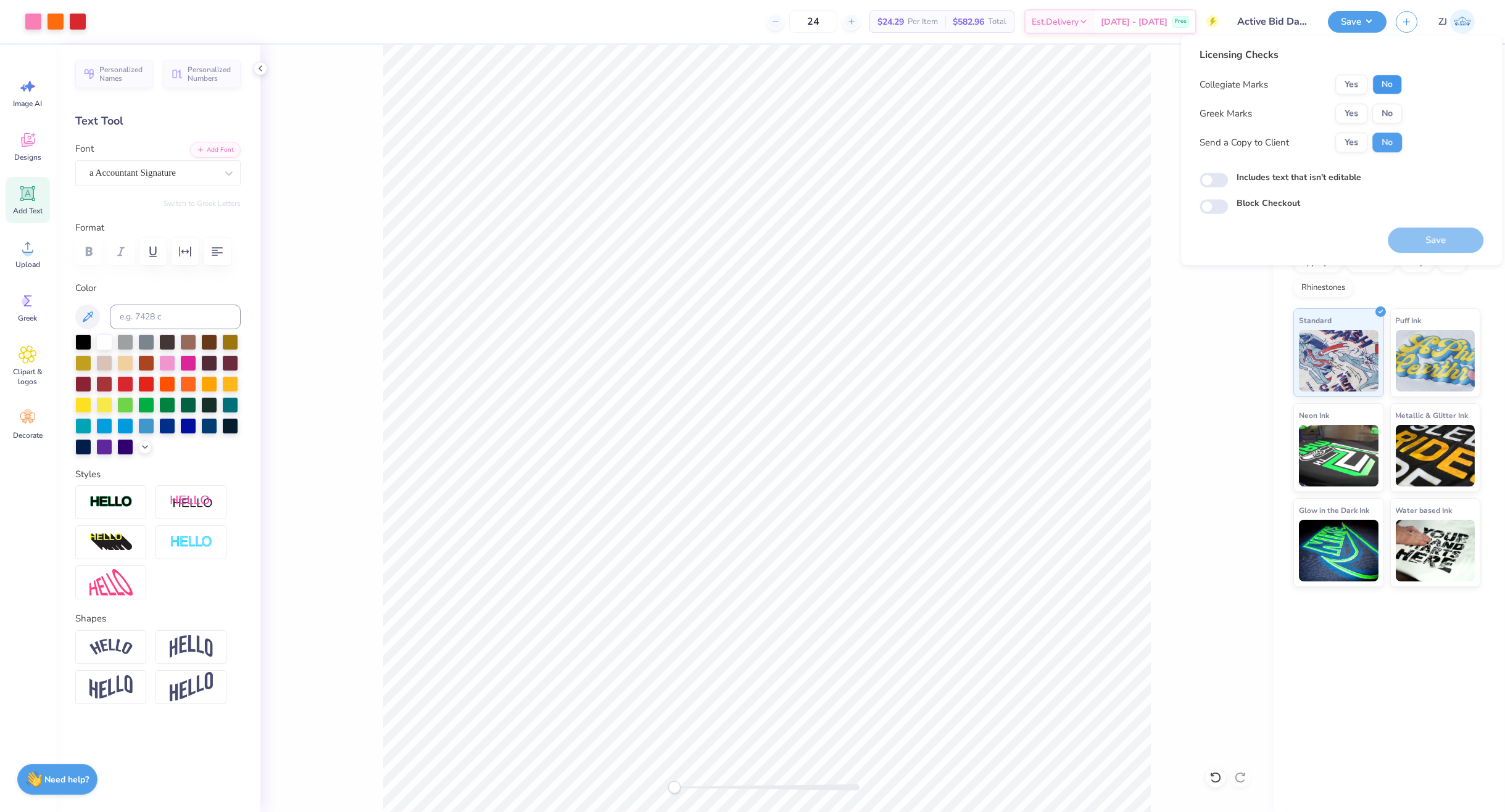
click at [1398, 81] on button "No" at bounding box center [1387, 84] width 30 height 20
click at [1356, 110] on button "Yes" at bounding box center [1351, 113] width 32 height 20
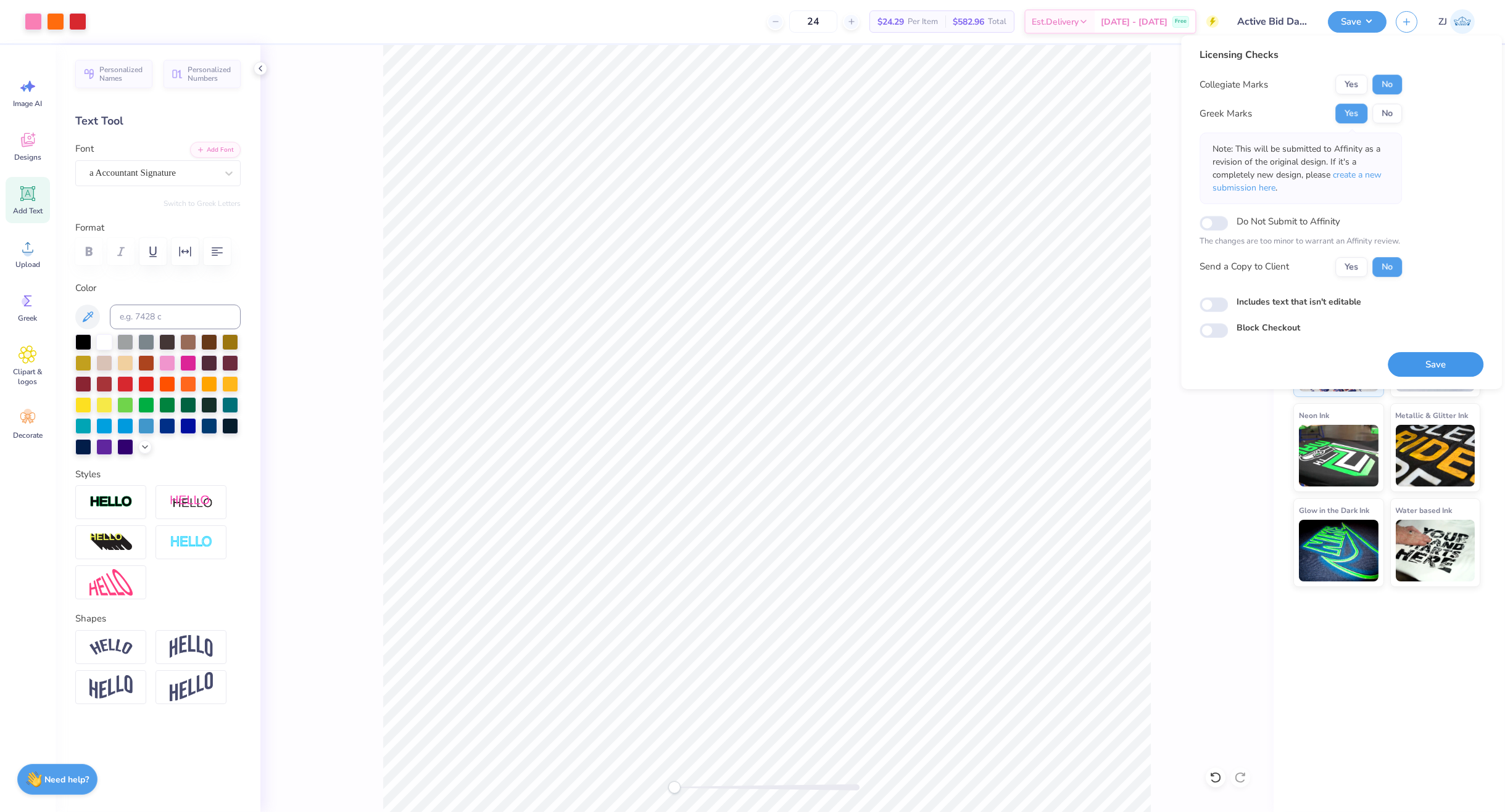
click at [1466, 374] on button "Save" at bounding box center [1435, 365] width 96 height 25
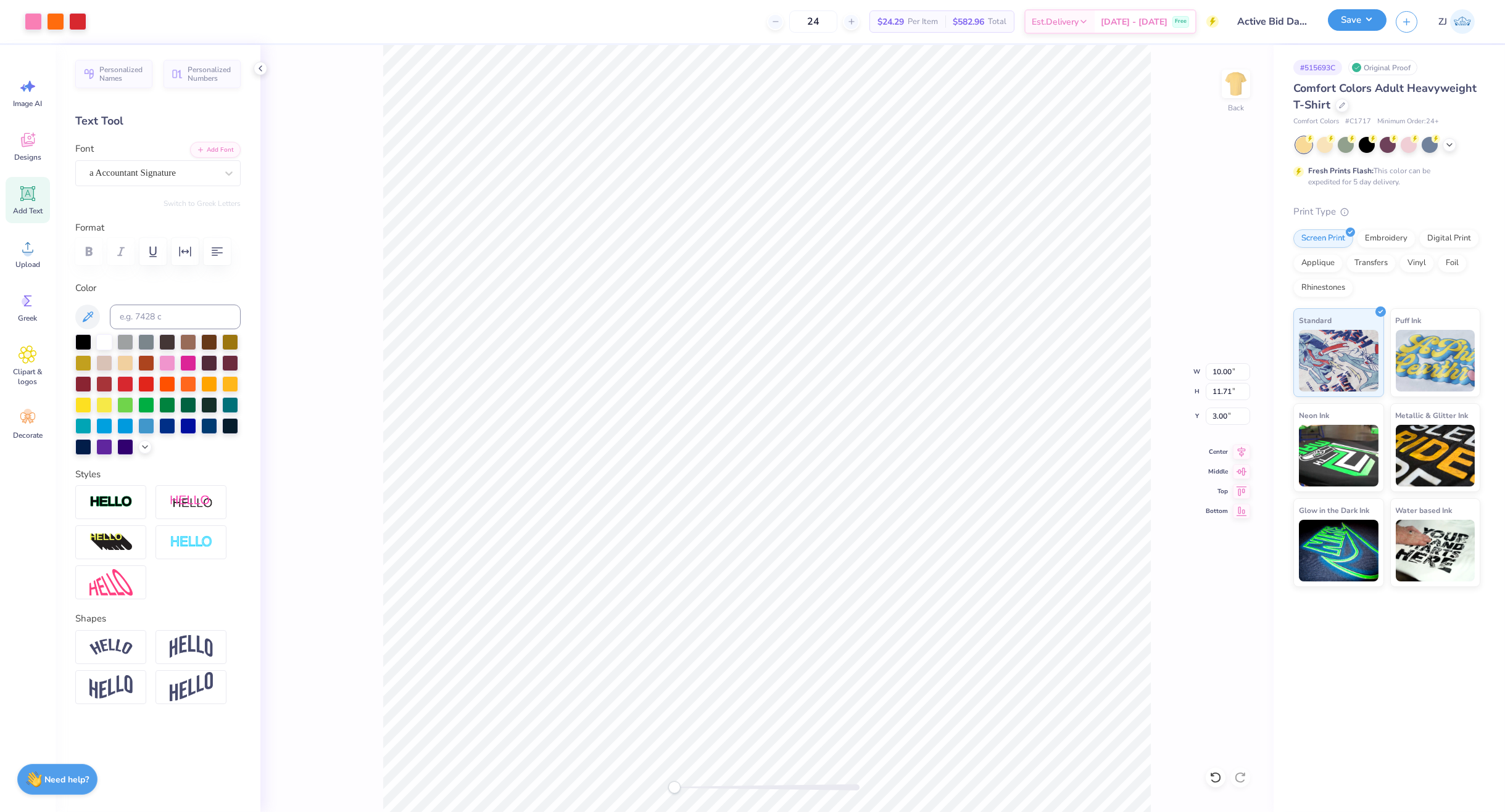
click at [1353, 18] on button "Save" at bounding box center [1357, 20] width 58 height 22
